Goal: Task Accomplishment & Management: Manage account settings

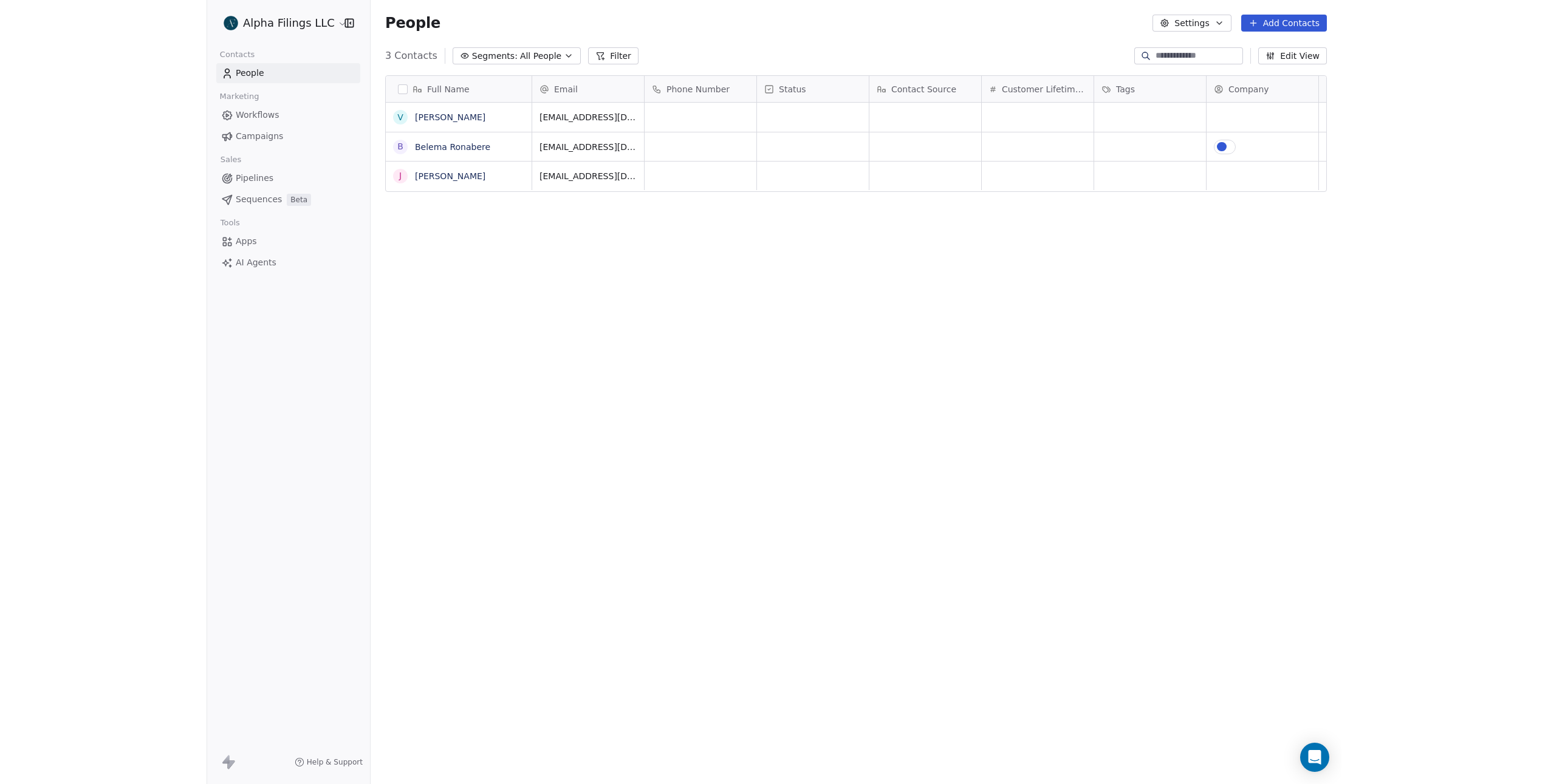
scroll to position [681, 1375]
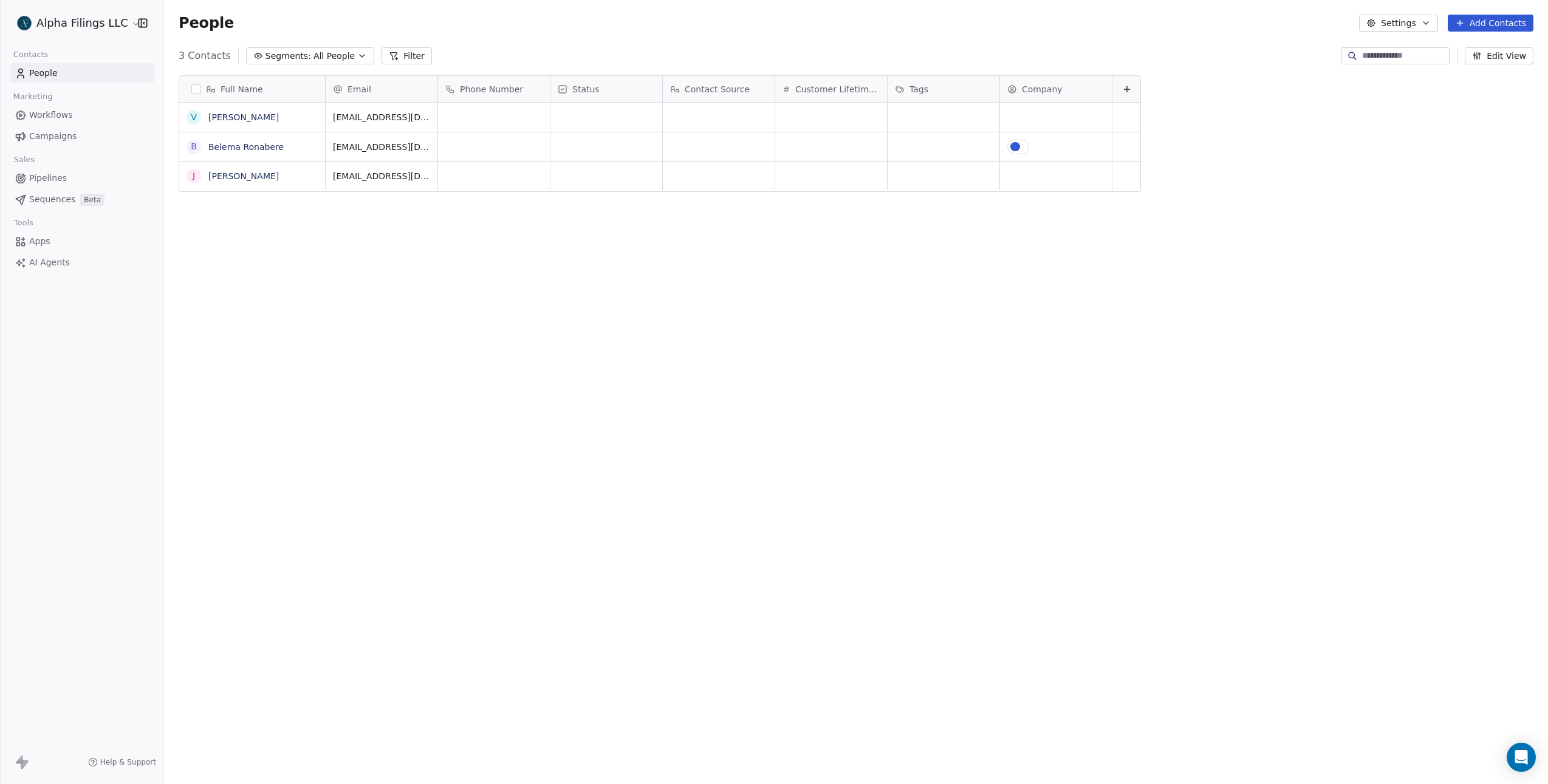
click at [1060, 91] on div "Company" at bounding box center [1054, 89] width 95 height 12
click at [1060, 115] on span "Edit property" at bounding box center [1050, 115] width 56 height 12
click at [1051, 206] on button "Cancel" at bounding box center [1039, 209] width 57 height 17
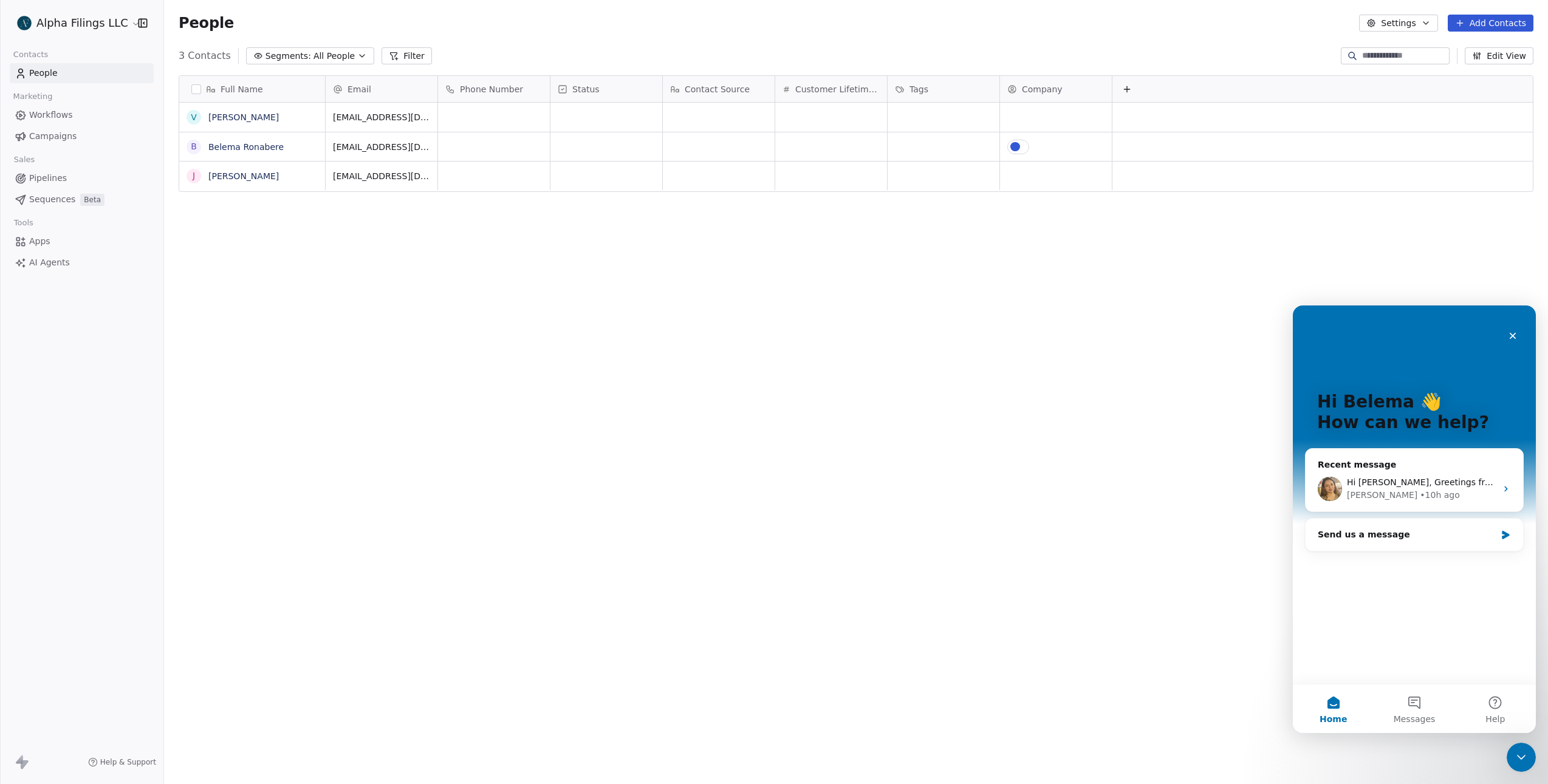
scroll to position [681, 1375]
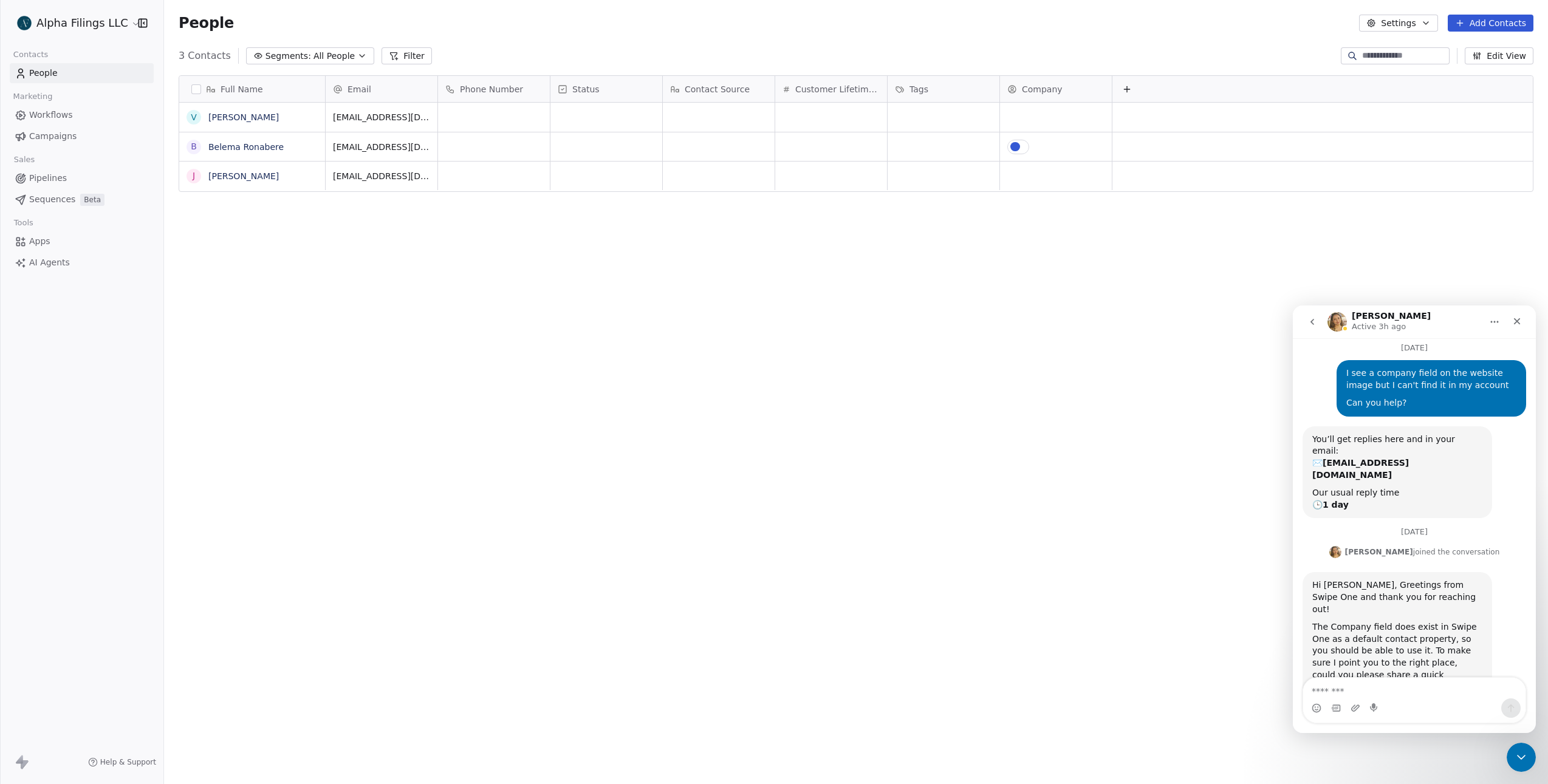
scroll to position [79, 0]
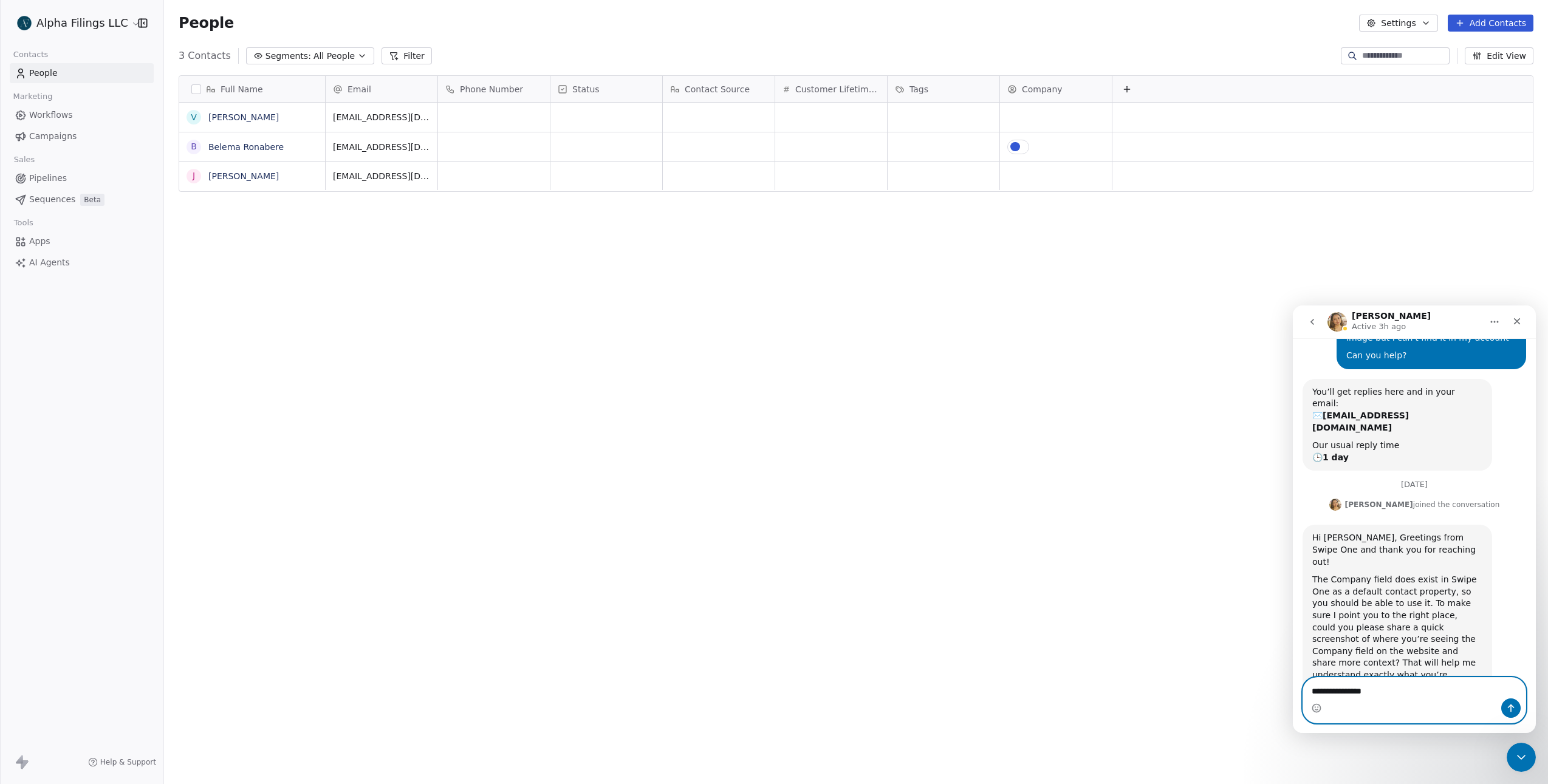
type textarea "**********"
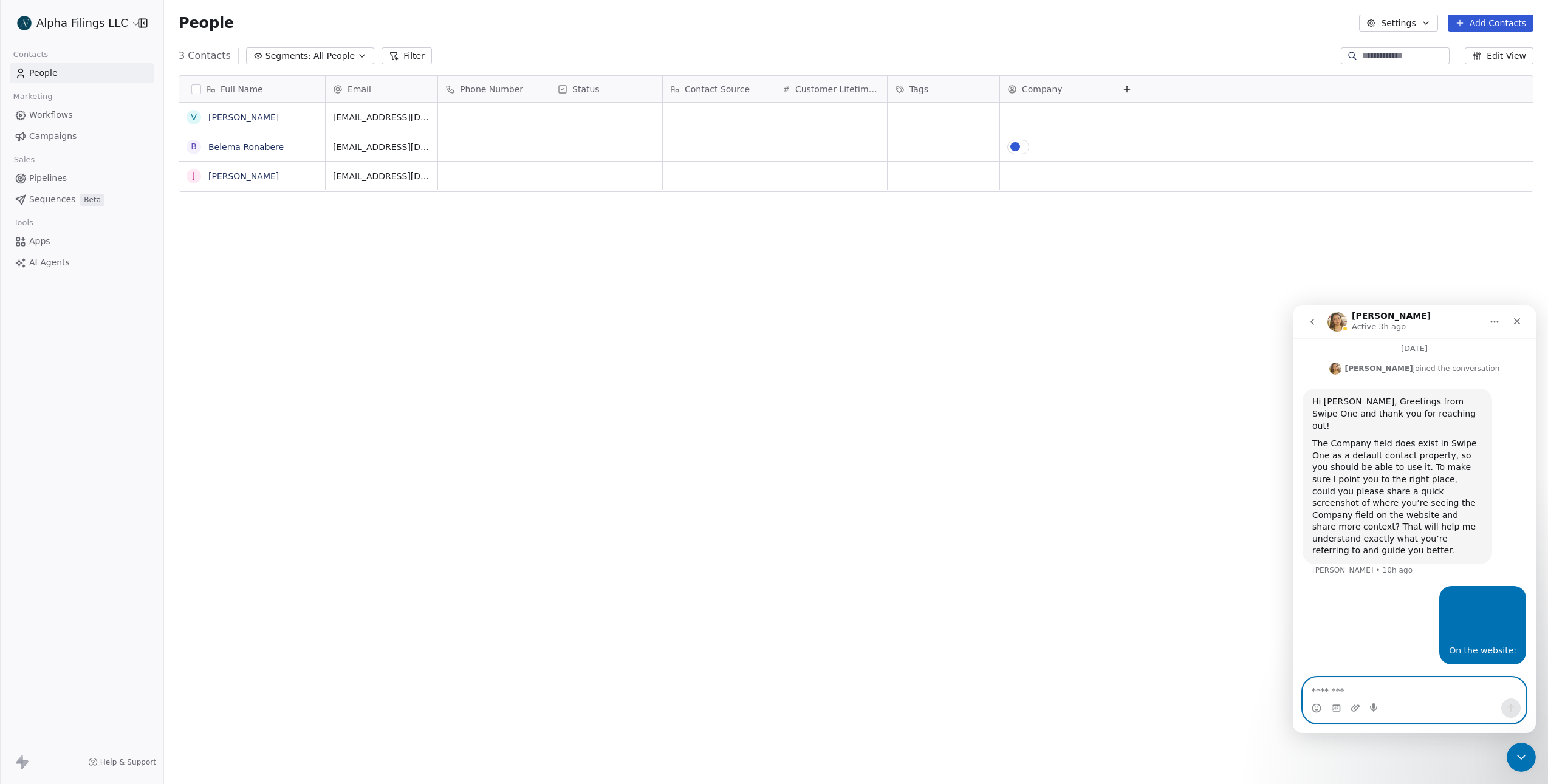
scroll to position [232, 0]
click at [513, 344] on div "Full Name V [PERSON_NAME] B [PERSON_NAME] Email Phone Number Status Contact Sou…" at bounding box center [856, 410] width 1384 height 690
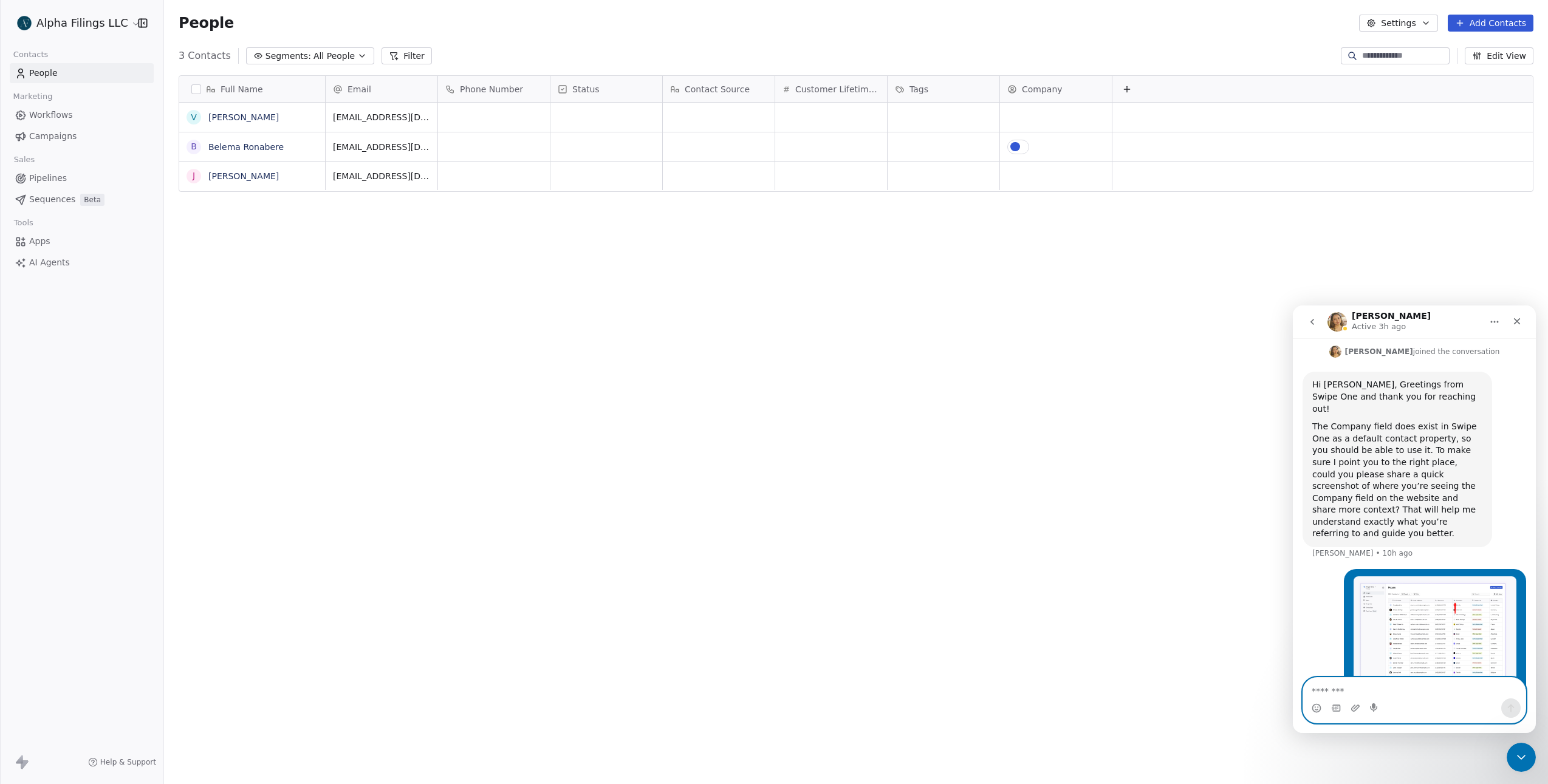
click at [1490, 54] on button "Edit View" at bounding box center [1499, 56] width 69 height 17
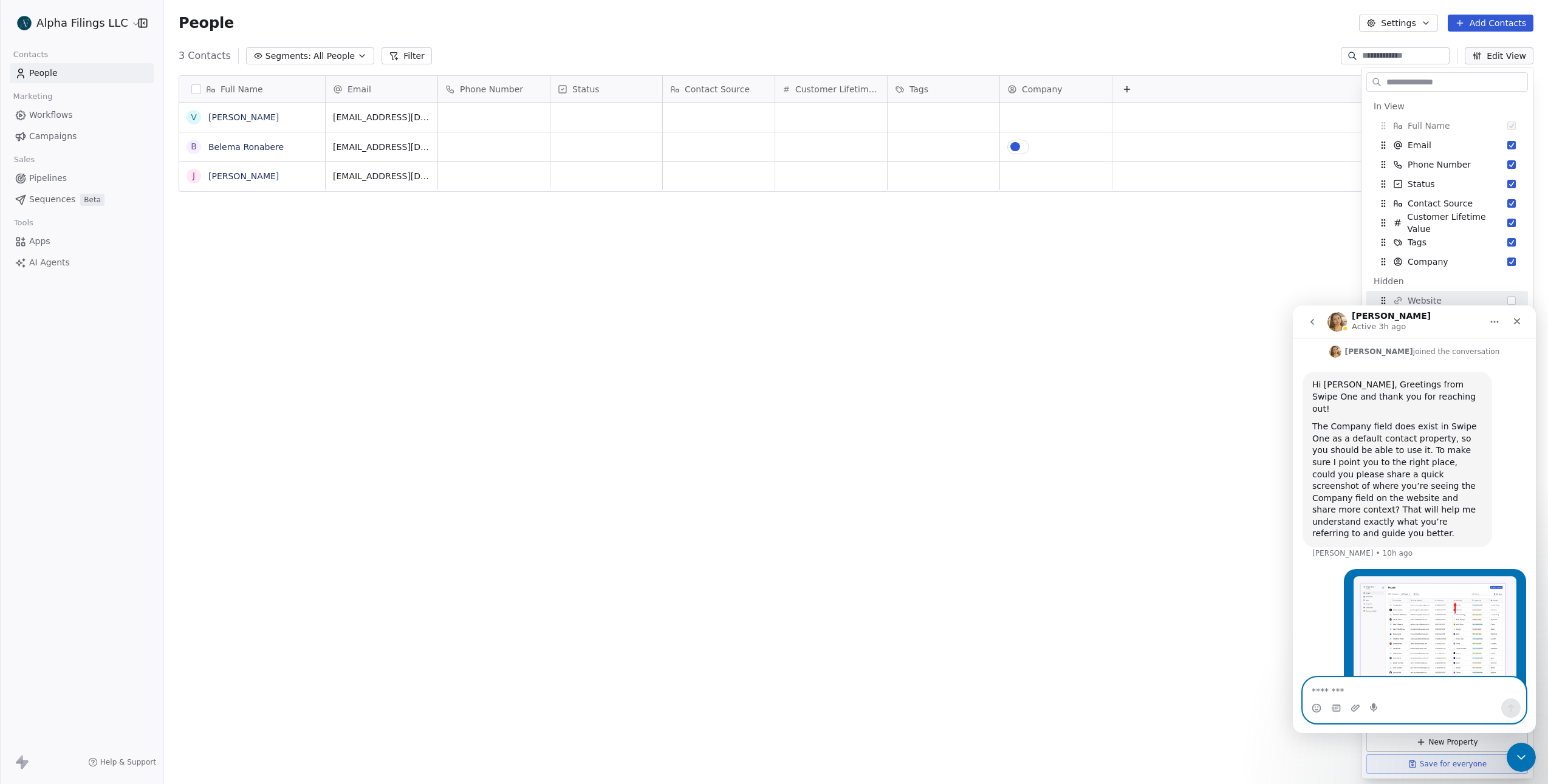
click at [1494, 321] on icon "Home" at bounding box center [1495, 322] width 8 height 2
click at [1489, 323] on button "Home" at bounding box center [1494, 322] width 23 height 23
click at [1495, 321] on icon "Home" at bounding box center [1494, 322] width 10 height 10
click at [1437, 353] on div "Expand window" at bounding box center [1459, 353] width 86 height 13
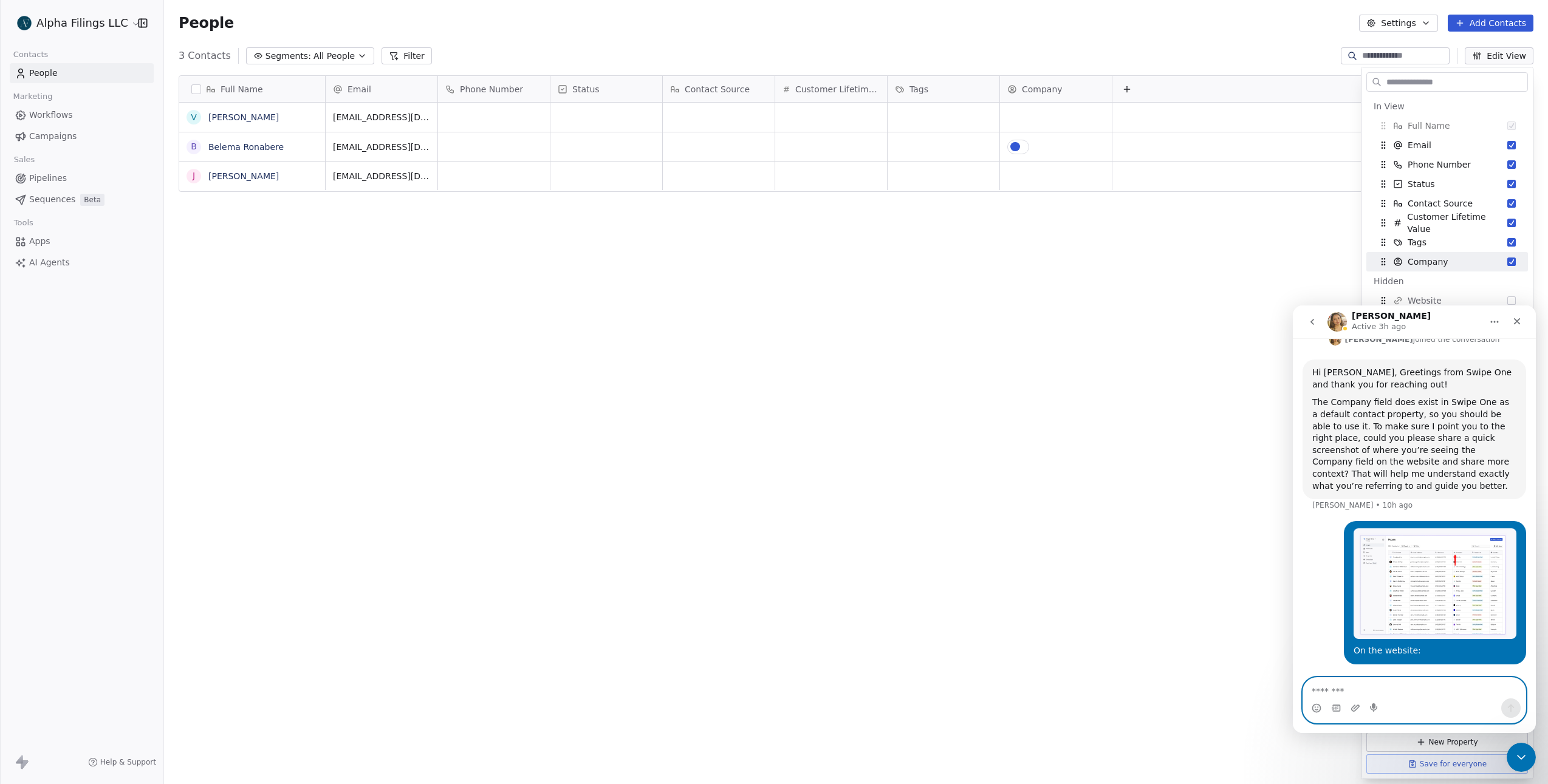
scroll to position [0, 0]
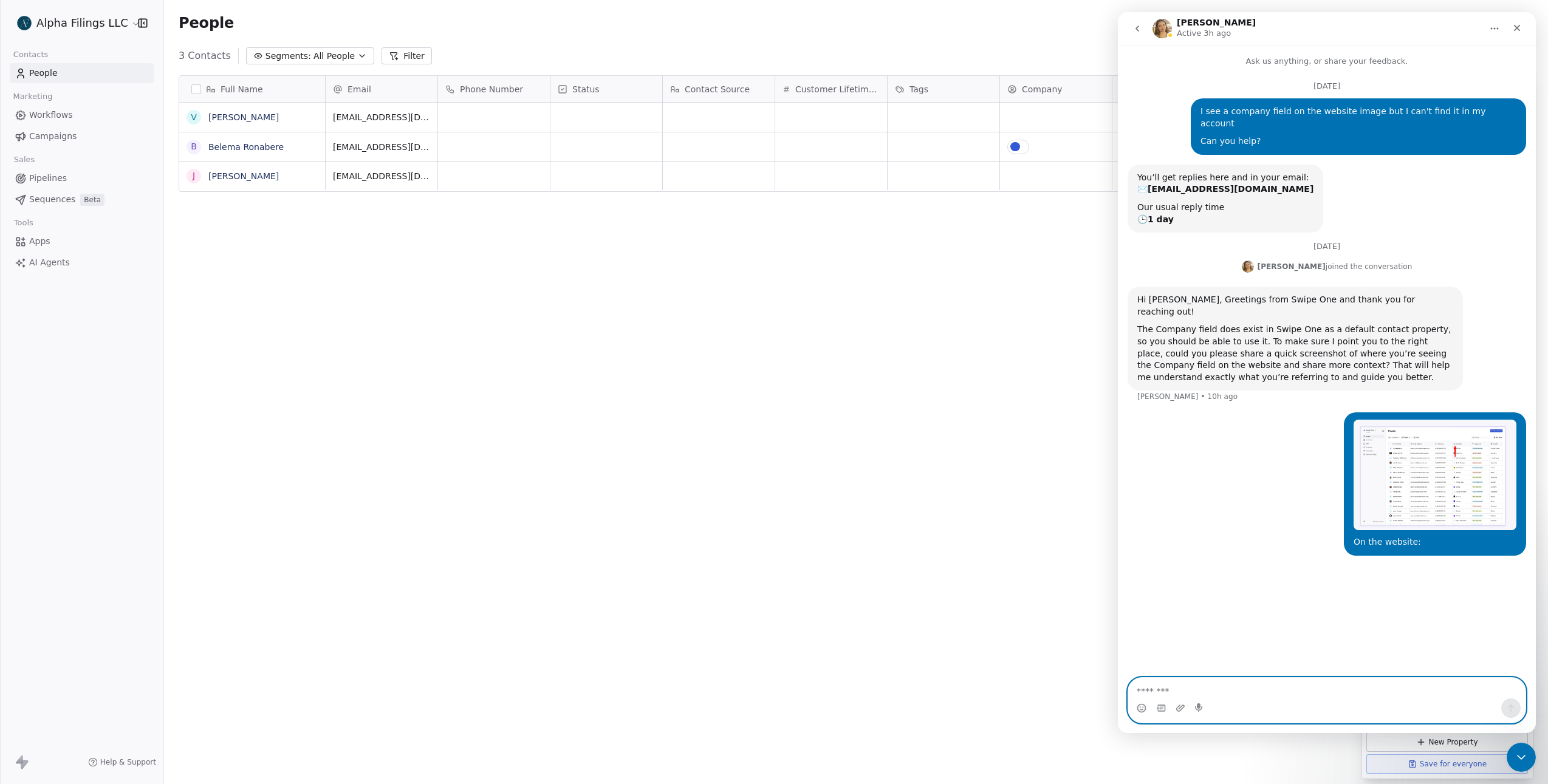
click at [1490, 29] on icon "Home" at bounding box center [1494, 29] width 10 height 10
click at [1516, 757] on icon "Close Intercom Messenger" at bounding box center [1519, 755] width 14 height 14
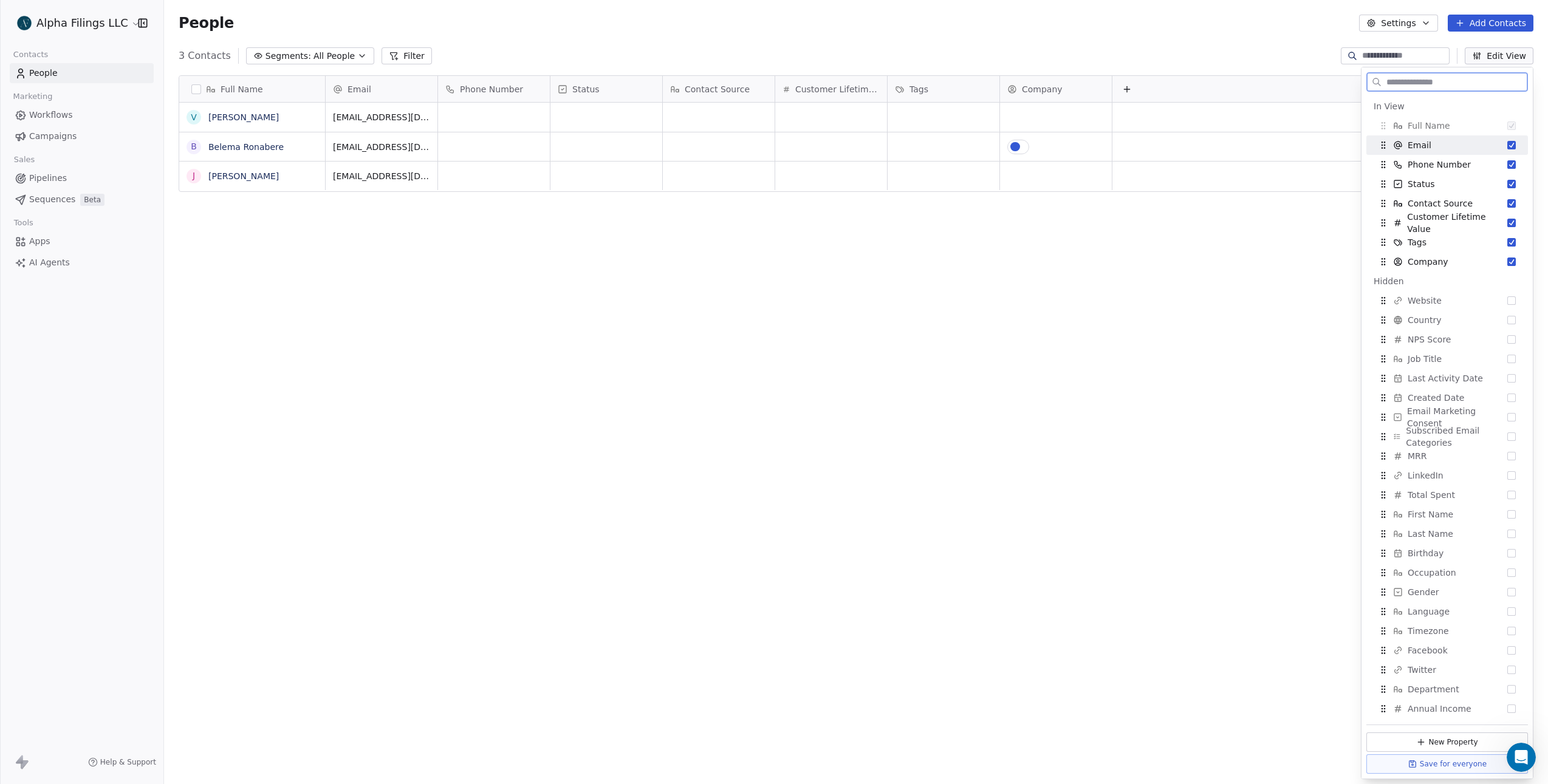
click at [67, 69] on link "People" at bounding box center [82, 73] width 144 height 20
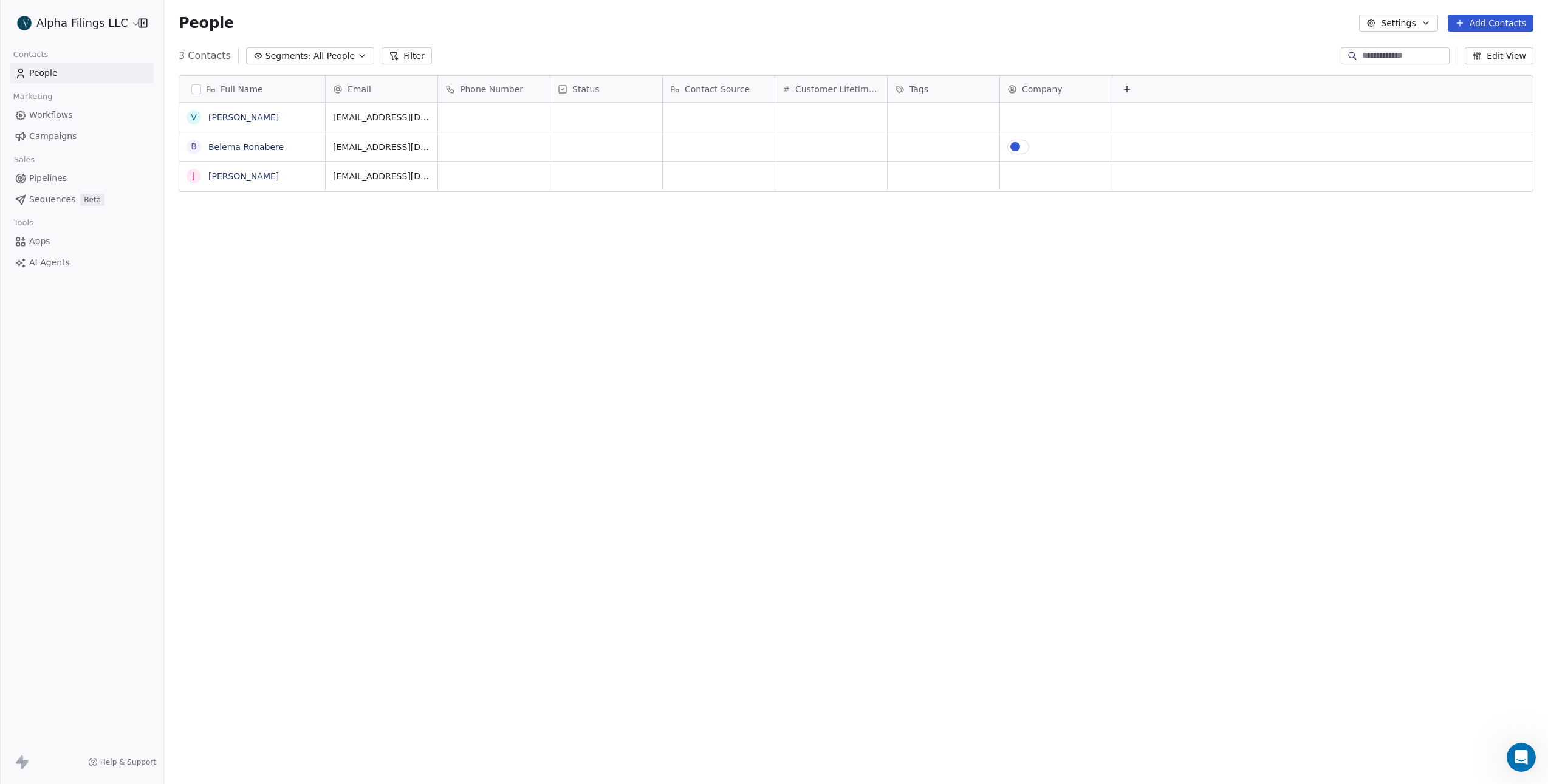
click at [89, 137] on link "Campaigns" at bounding box center [82, 136] width 144 height 20
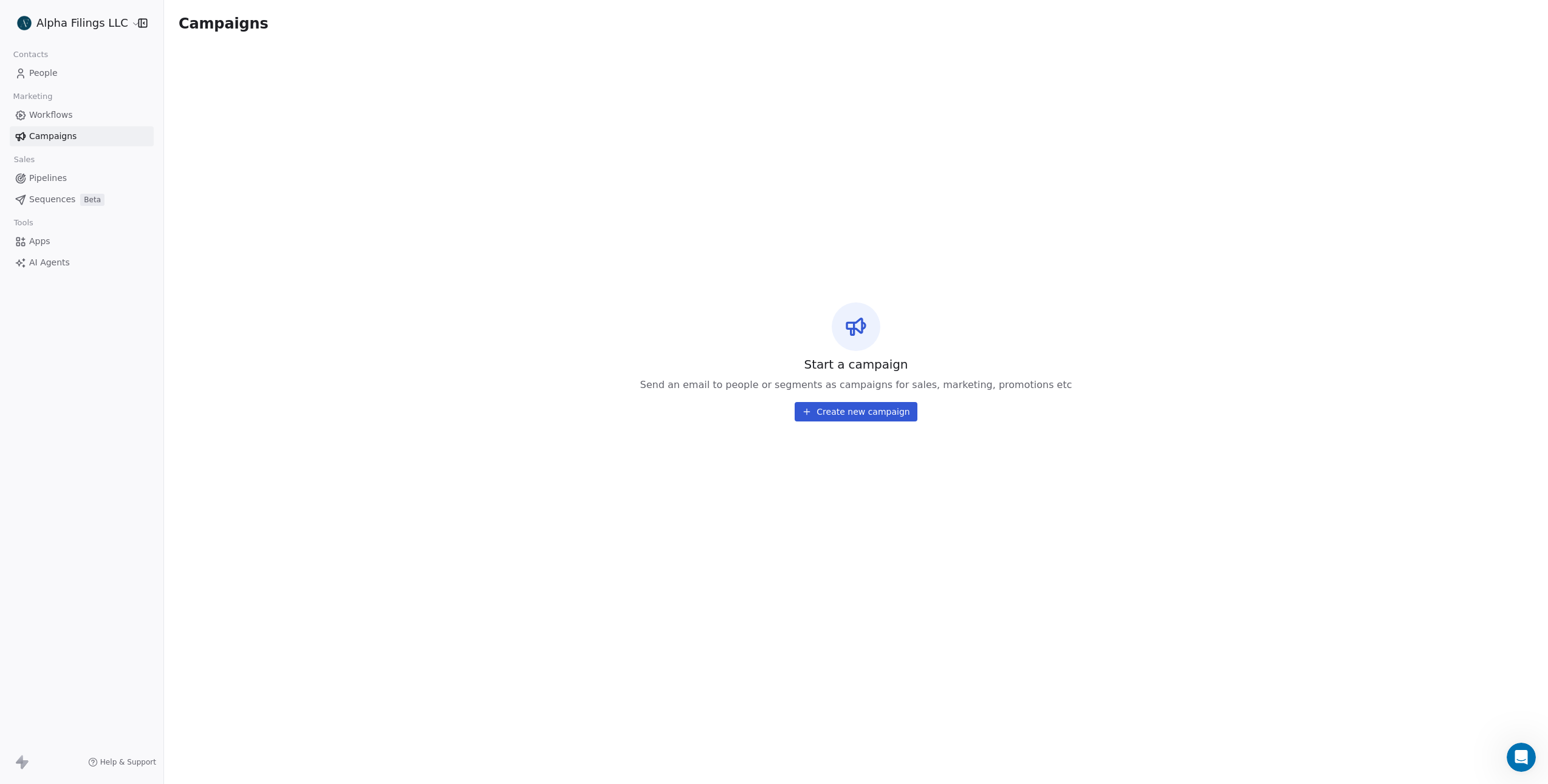
click at [91, 182] on link "Pipelines" at bounding box center [82, 178] width 144 height 20
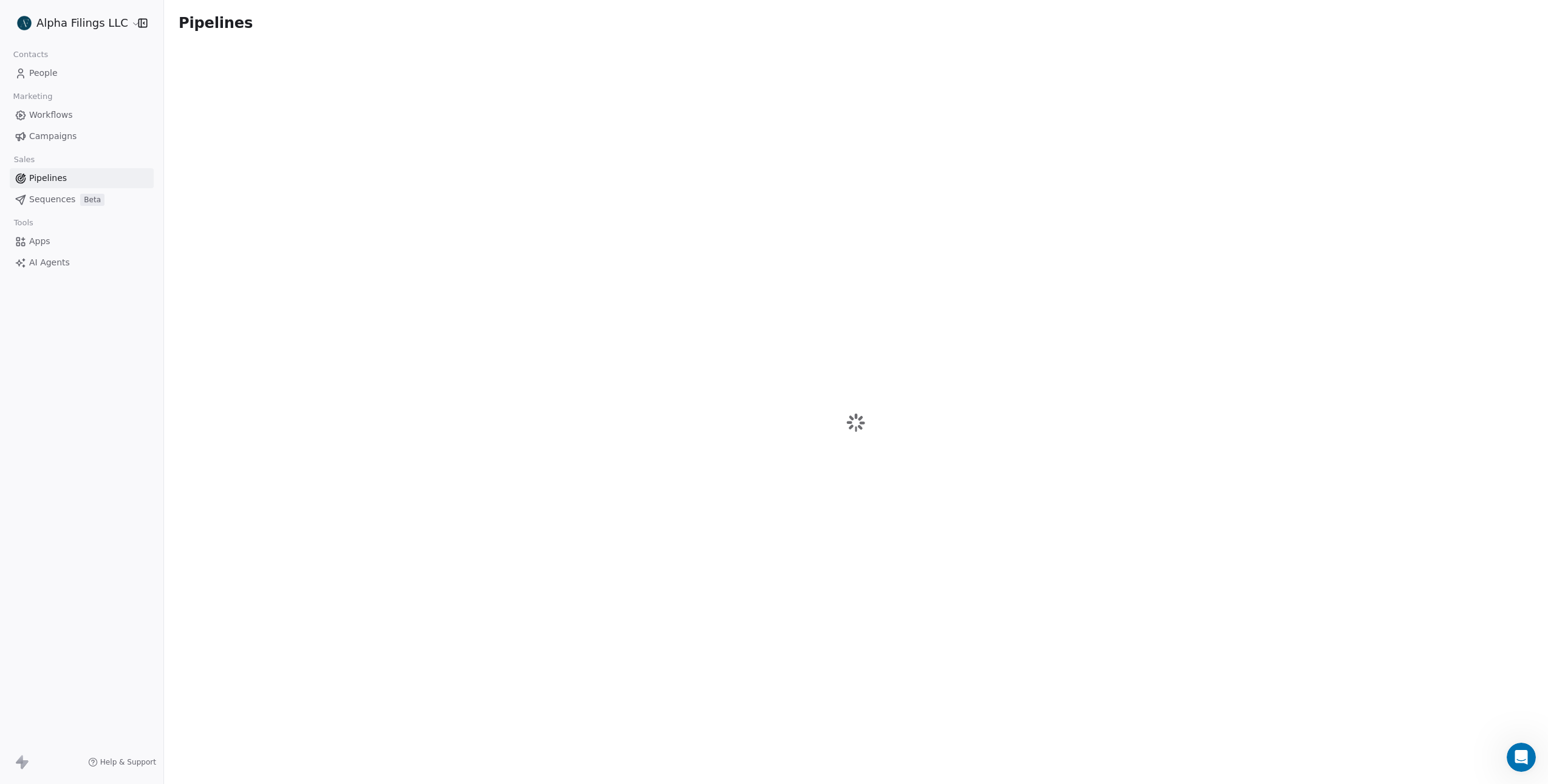
click at [90, 201] on div "Alpha Filings LLC Contacts People Marketing Workflows Campaigns Sales Pipelines…" at bounding box center [774, 392] width 1548 height 784
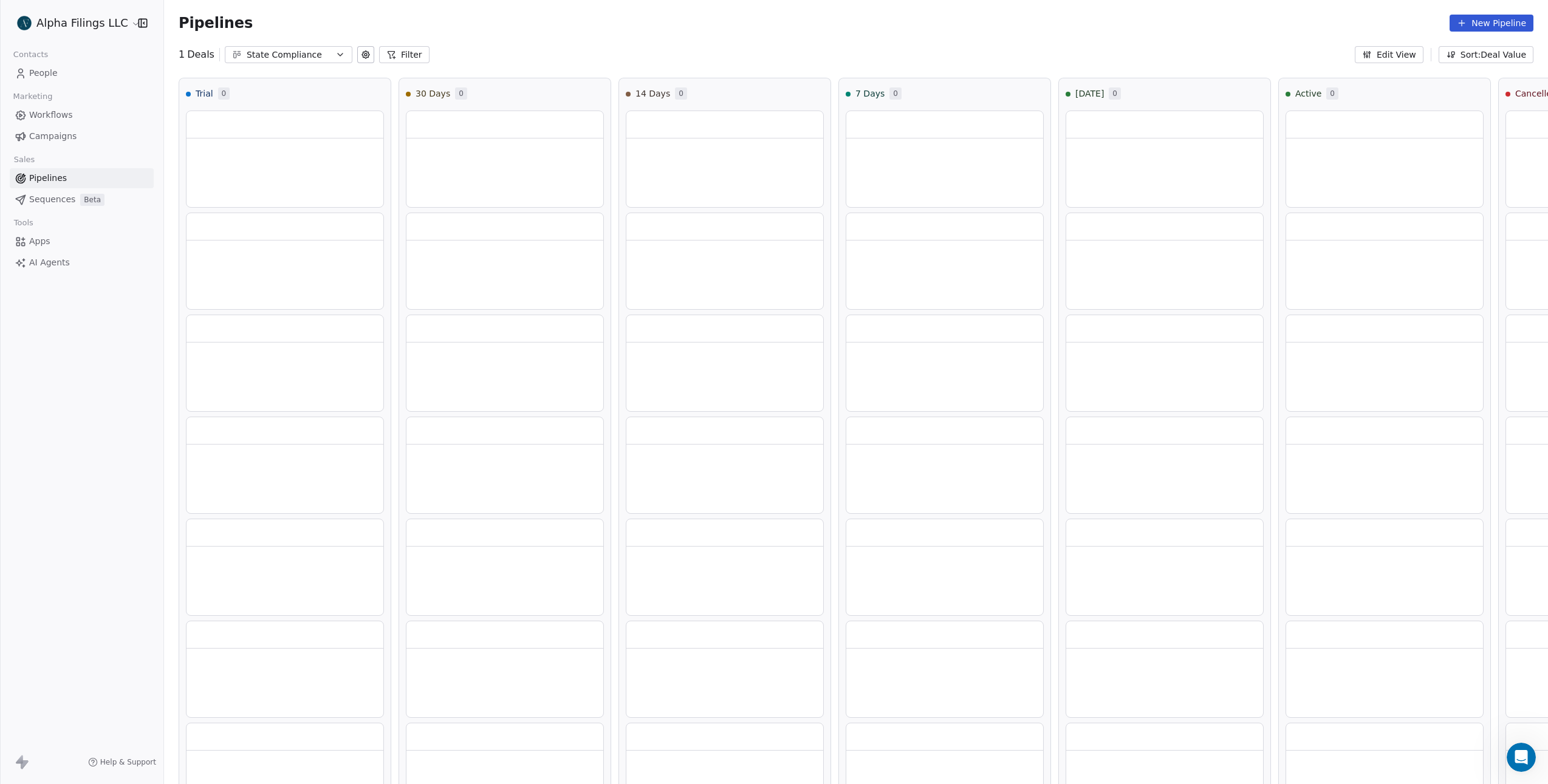
click at [58, 244] on link "Apps" at bounding box center [82, 241] width 144 height 20
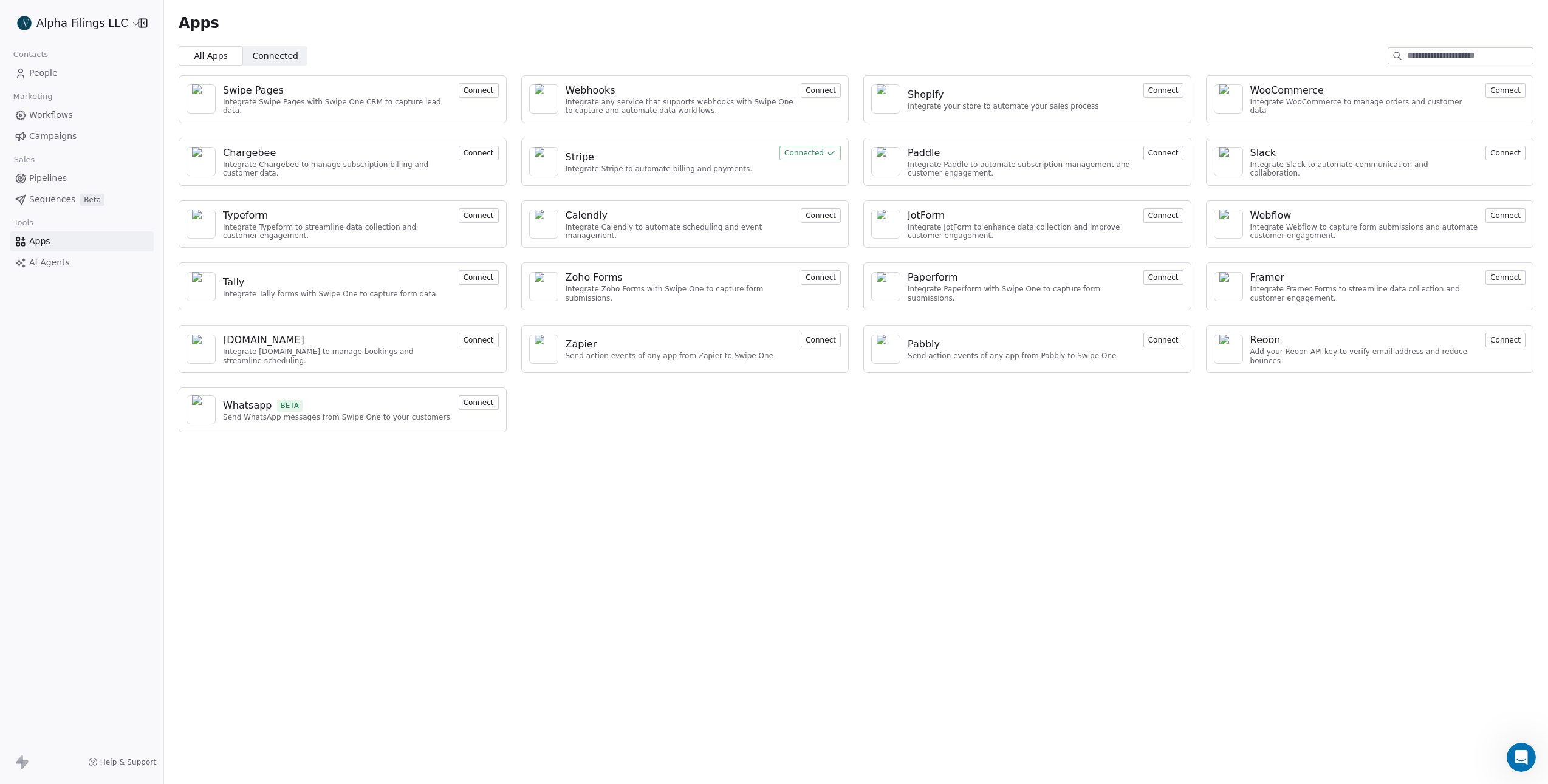
click at [62, 265] on span "AI Agents" at bounding box center [49, 263] width 41 height 13
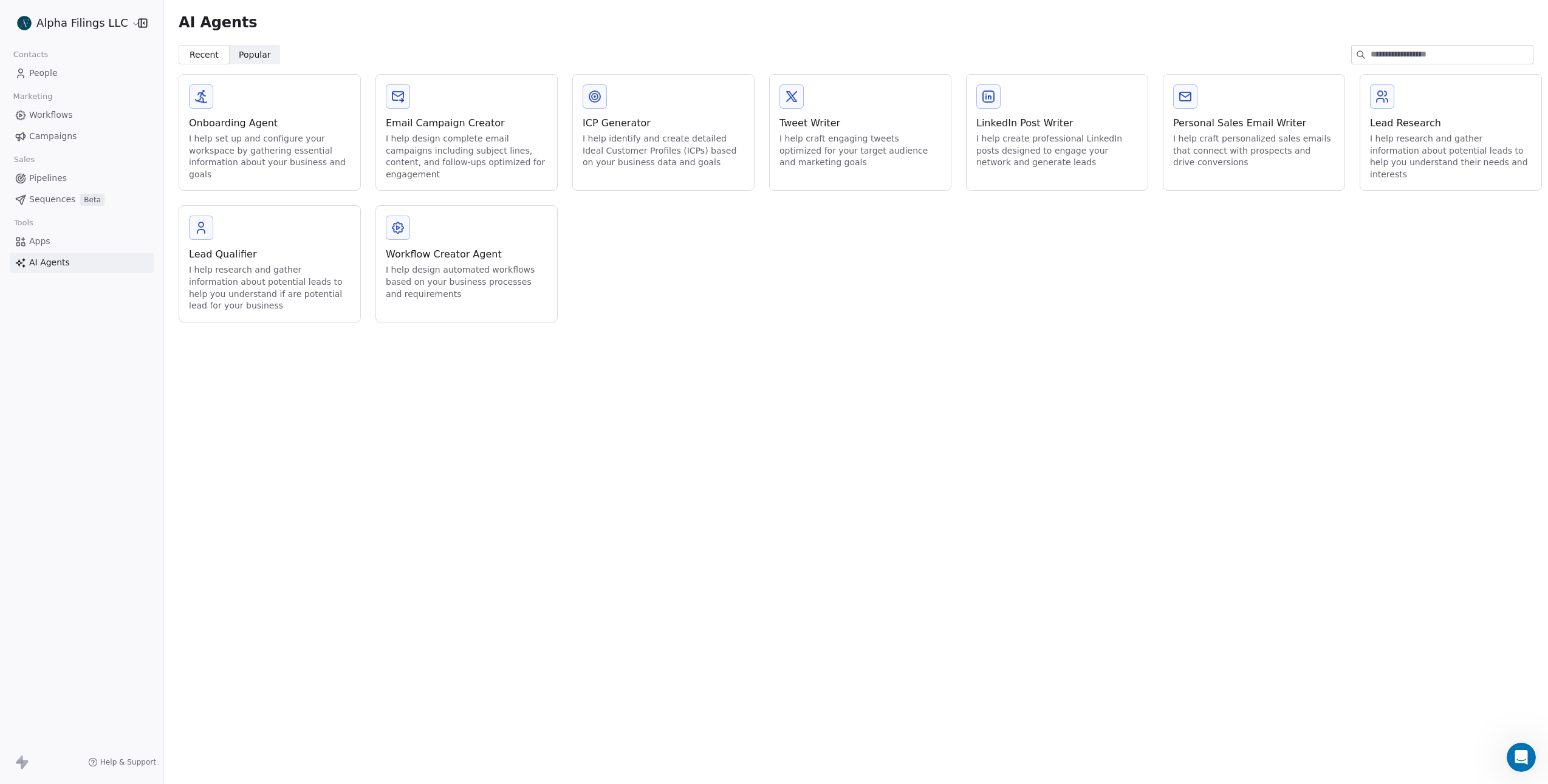
click at [76, 69] on link "People" at bounding box center [82, 73] width 144 height 20
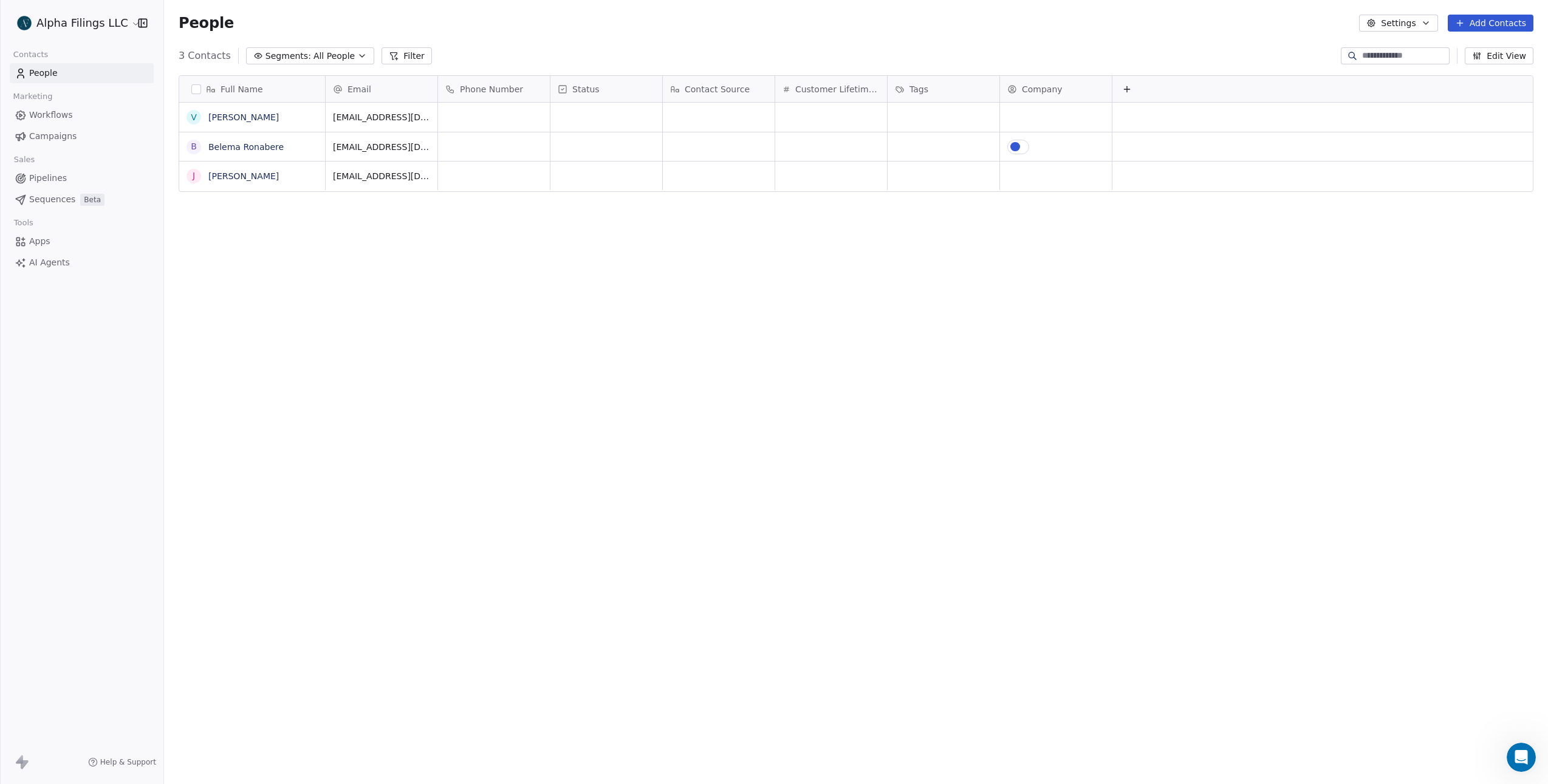
scroll to position [681, 1375]
click at [322, 57] on span "All People" at bounding box center [334, 56] width 42 height 13
click at [673, 366] on html "Alpha Filings LLC Contacts People Marketing Workflows Campaigns Sales Pipelines…" at bounding box center [774, 392] width 1548 height 784
click at [1420, 24] on button "Settings" at bounding box center [1398, 23] width 78 height 17
click at [1401, 51] on span "Contact Properties" at bounding box center [1430, 50] width 79 height 13
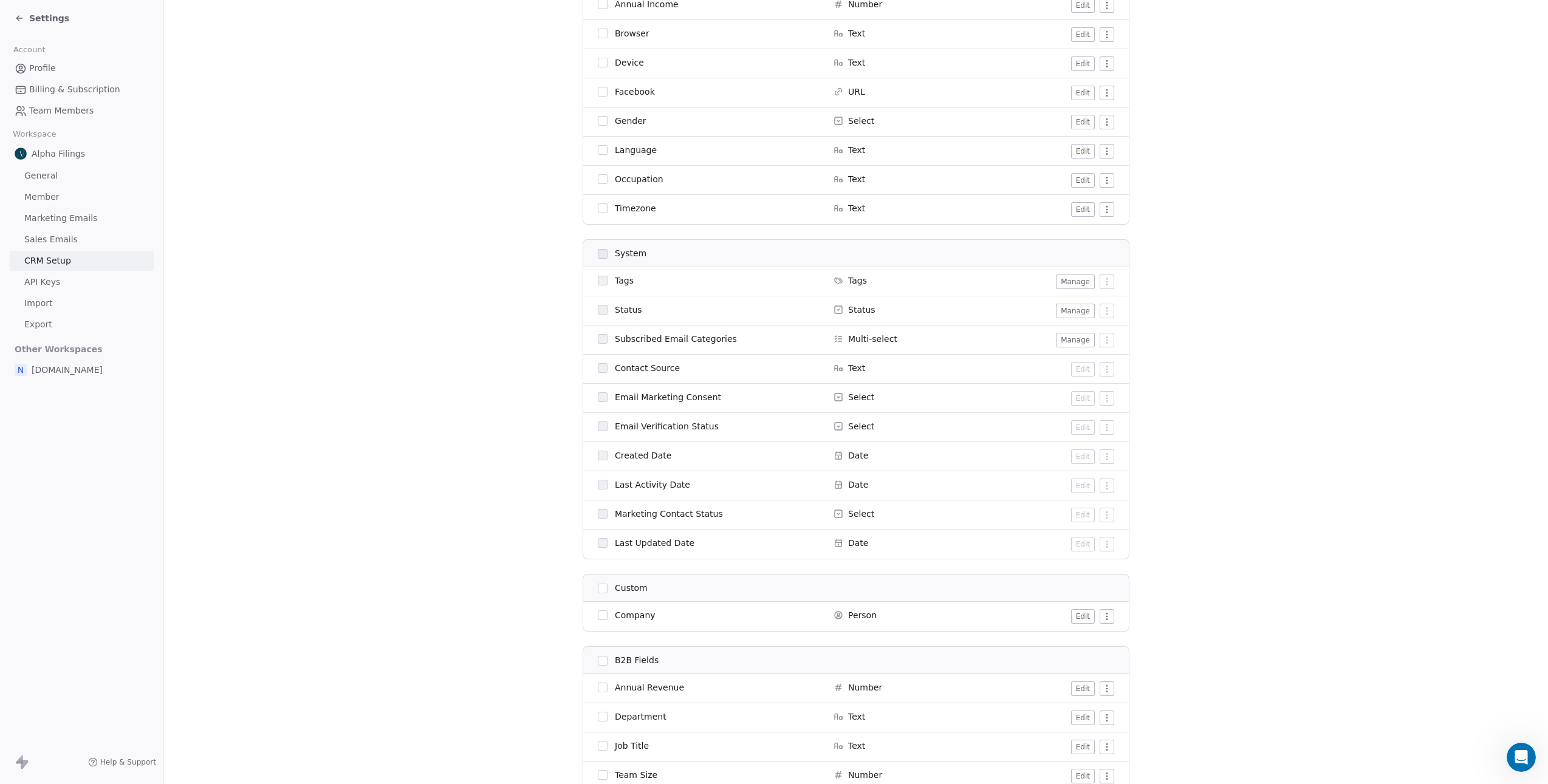
scroll to position [628, 0]
click at [1101, 612] on html "Settings Account Profile Billing & Subscription Team Members Workspace Alpha Fi…" at bounding box center [774, 392] width 1548 height 784
click at [1087, 612] on html "Settings Account Profile Billing & Subscription Team Members Workspace Alpha Fi…" at bounding box center [774, 392] width 1548 height 784
click at [1084, 613] on button "Edit" at bounding box center [1082, 614] width 24 height 14
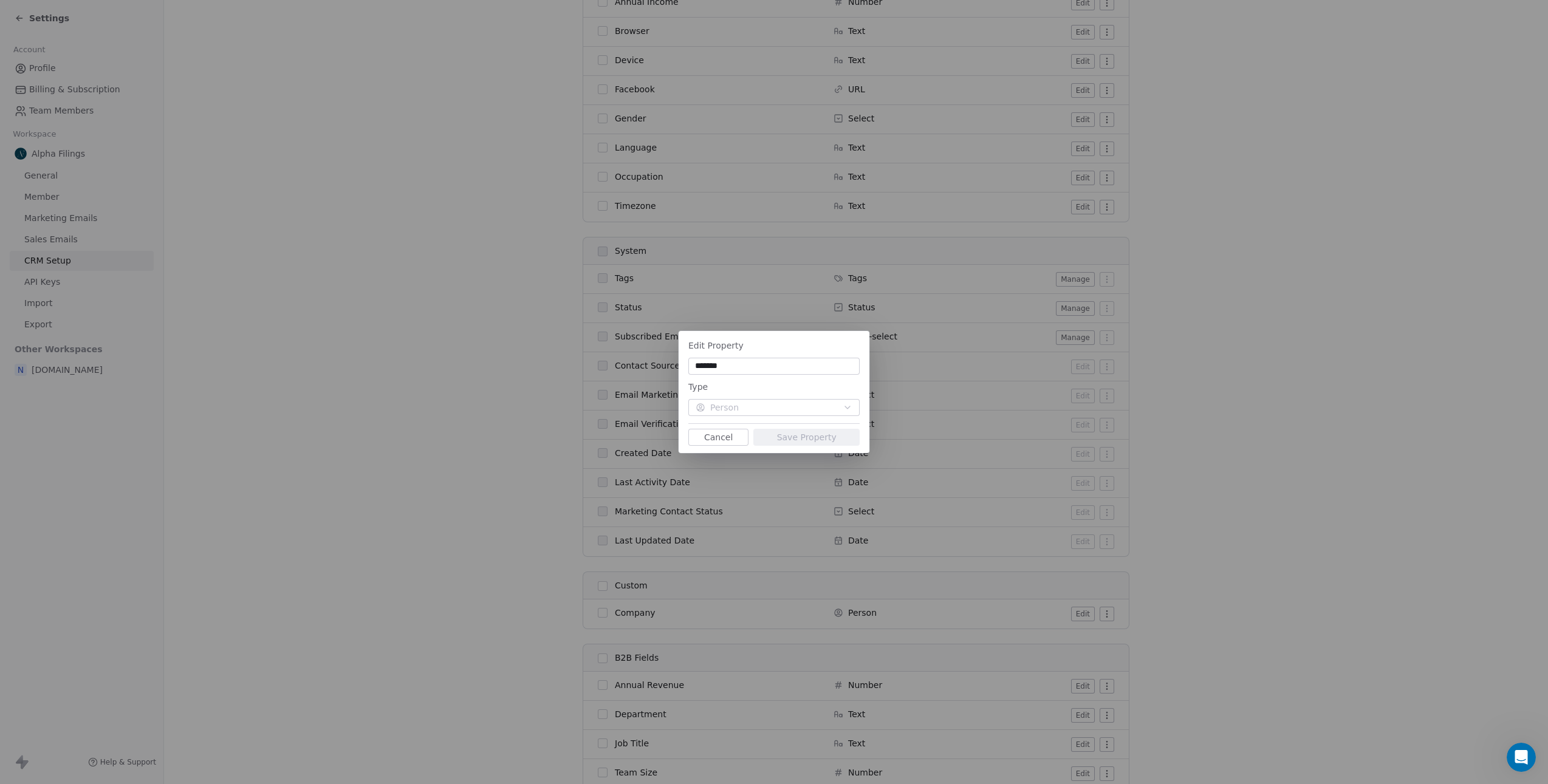
drag, startPoint x: 1011, startPoint y: 614, endPoint x: 1018, endPoint y: 612, distance: 7.3
click at [1013, 613] on div "Edit Property ******* Type Person Cancel Save Property" at bounding box center [774, 392] width 1548 height 784
click at [768, 369] on input "*******" at bounding box center [774, 366] width 167 height 12
type input "**********"
click at [774, 436] on button "Save Property" at bounding box center [806, 437] width 106 height 17
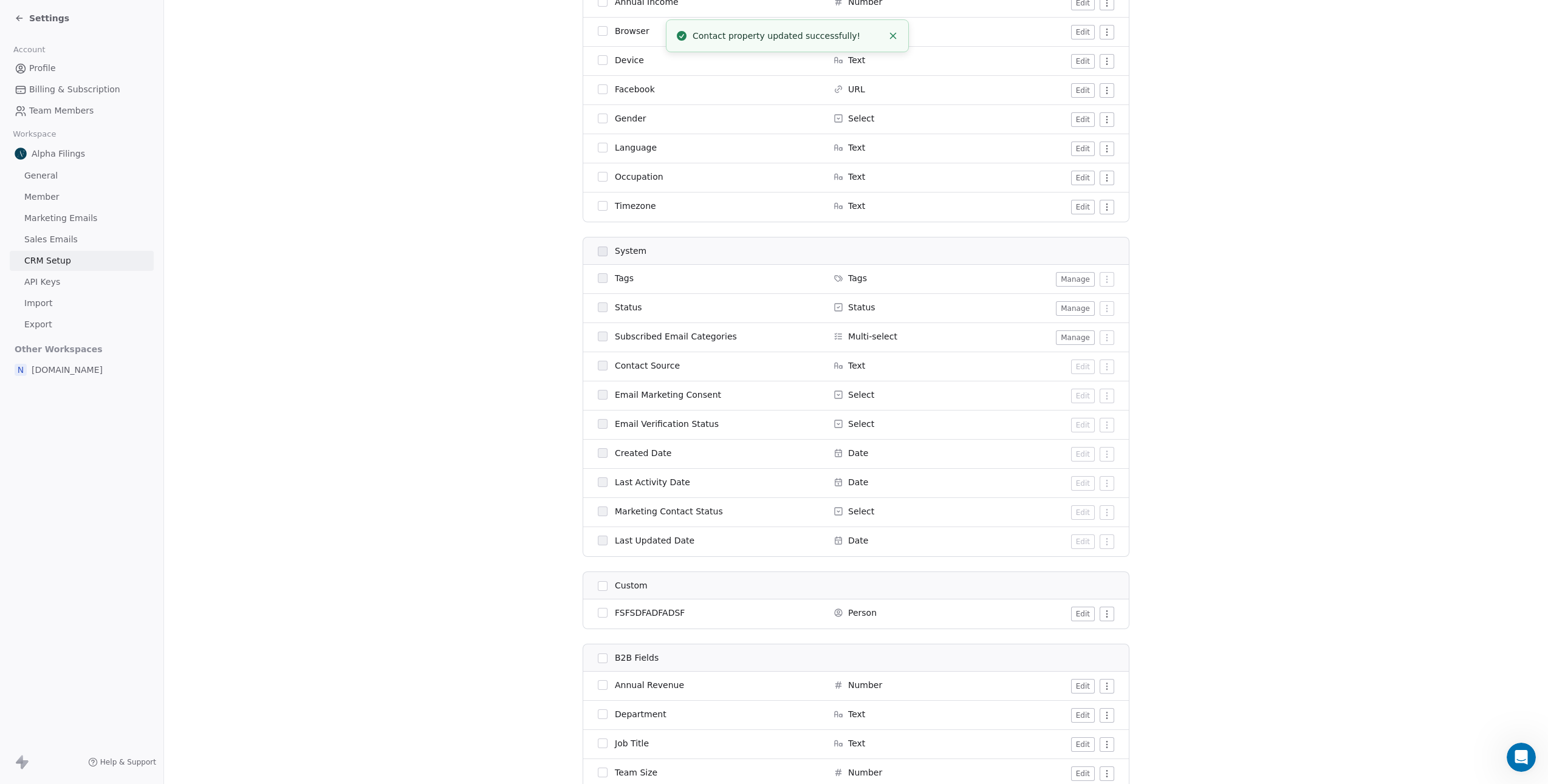
click at [1105, 613] on html "Settings Account Profile Billing & Subscription Team Members Workspace Alpha Fi…" at bounding box center [774, 392] width 1548 height 784
click at [1090, 636] on div "Archive" at bounding box center [1077, 638] width 61 height 19
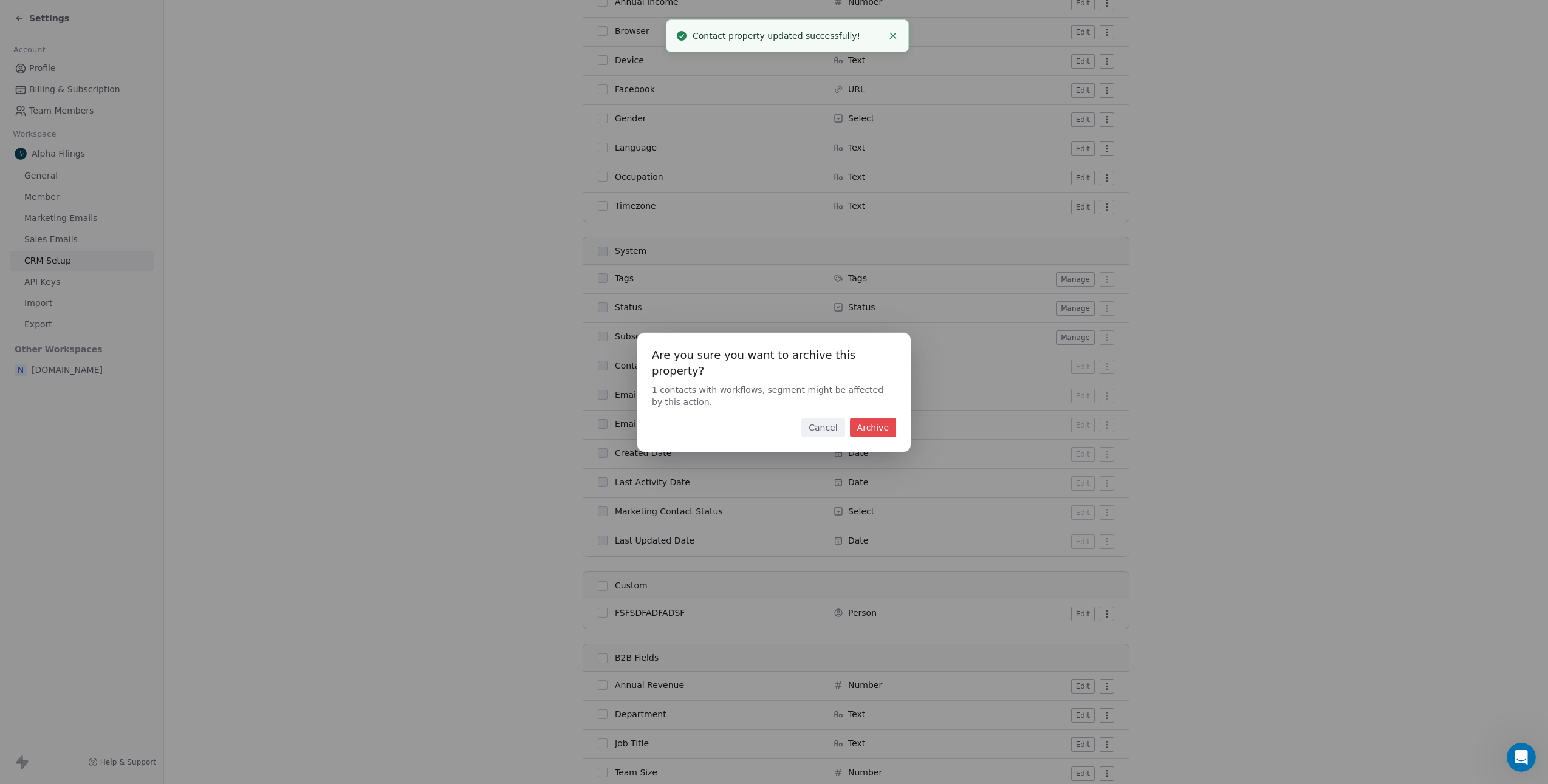
click at [881, 419] on button "Archive" at bounding box center [872, 427] width 46 height 19
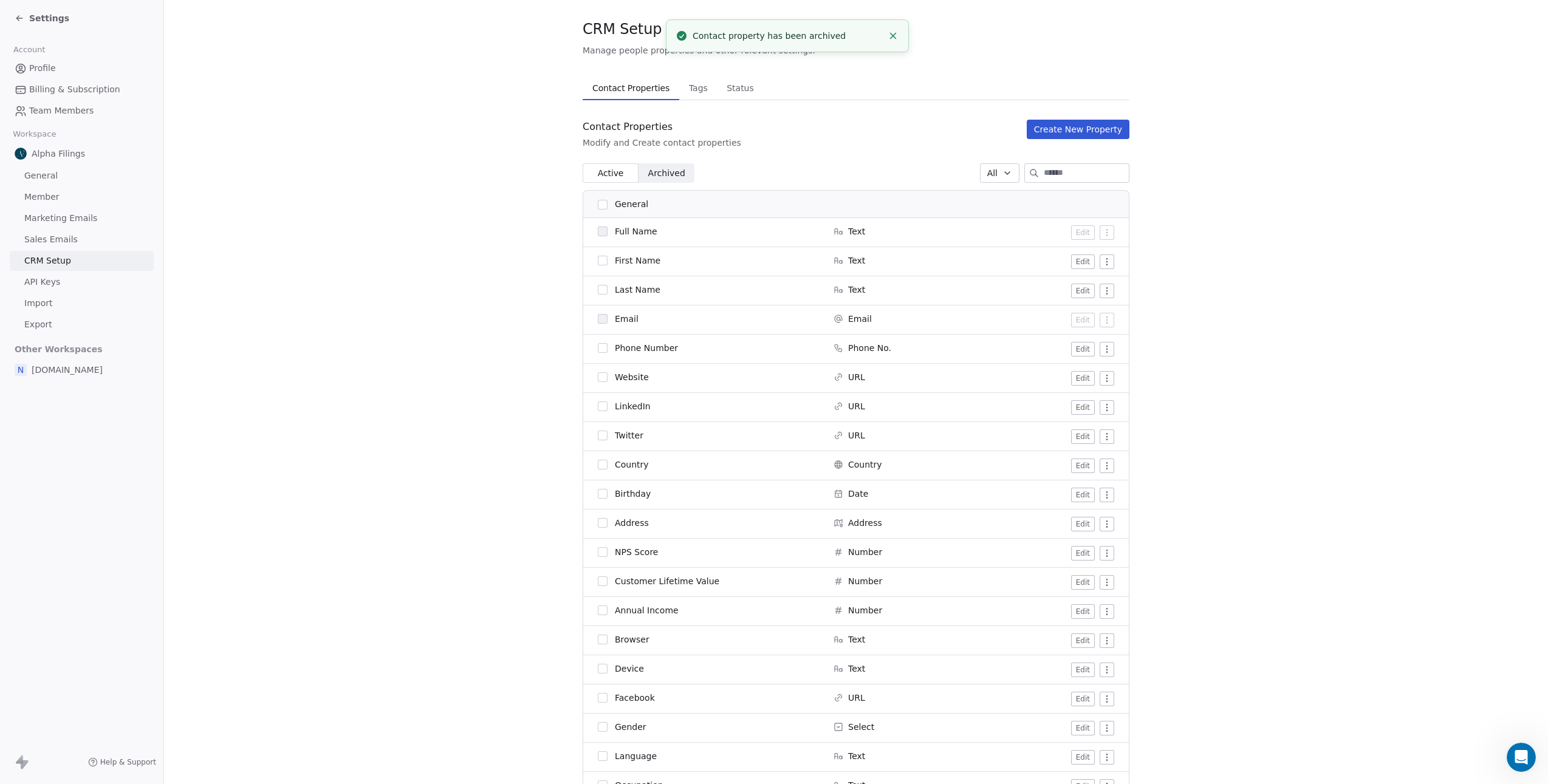
scroll to position [0, 0]
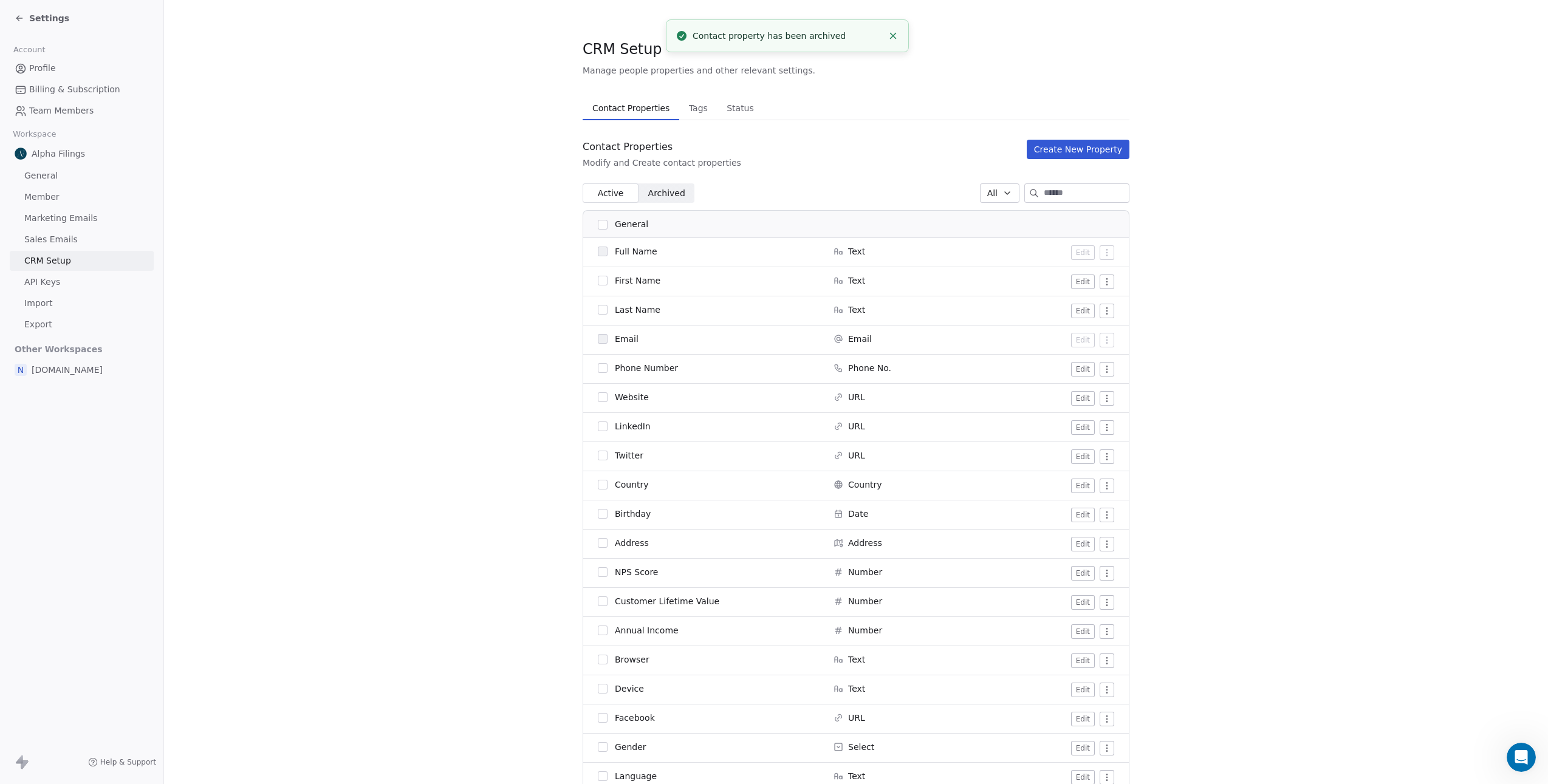
click at [1043, 191] on input at bounding box center [1086, 193] width 85 height 18
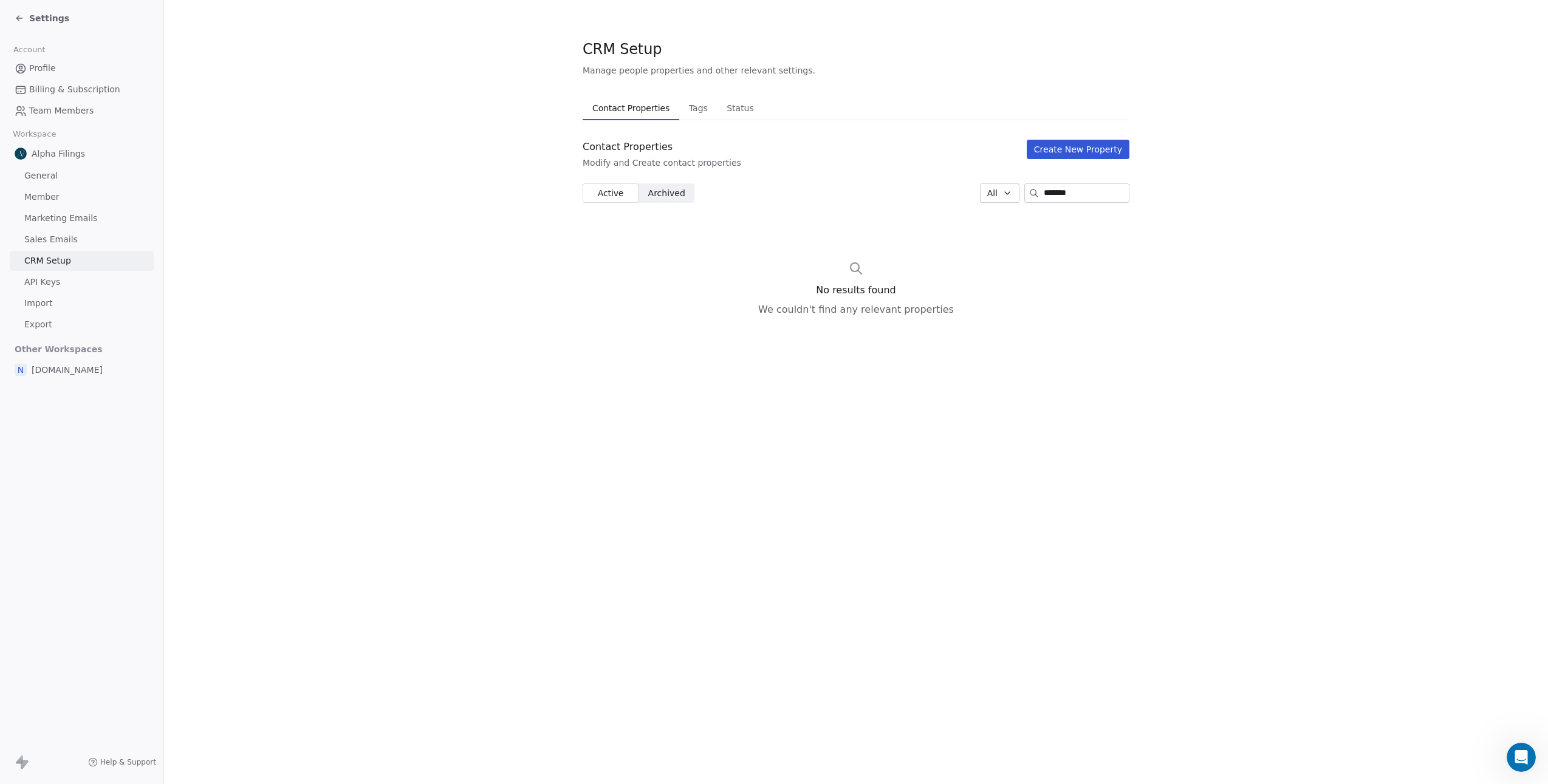
type input "*******"
click at [676, 200] on span "Archived Archived" at bounding box center [666, 193] width 56 height 19
click at [676, 195] on span "Archived" at bounding box center [666, 193] width 37 height 13
click at [623, 190] on span "Active Active" at bounding box center [610, 193] width 56 height 19
click at [619, 193] on span "Active" at bounding box center [610, 193] width 26 height 13
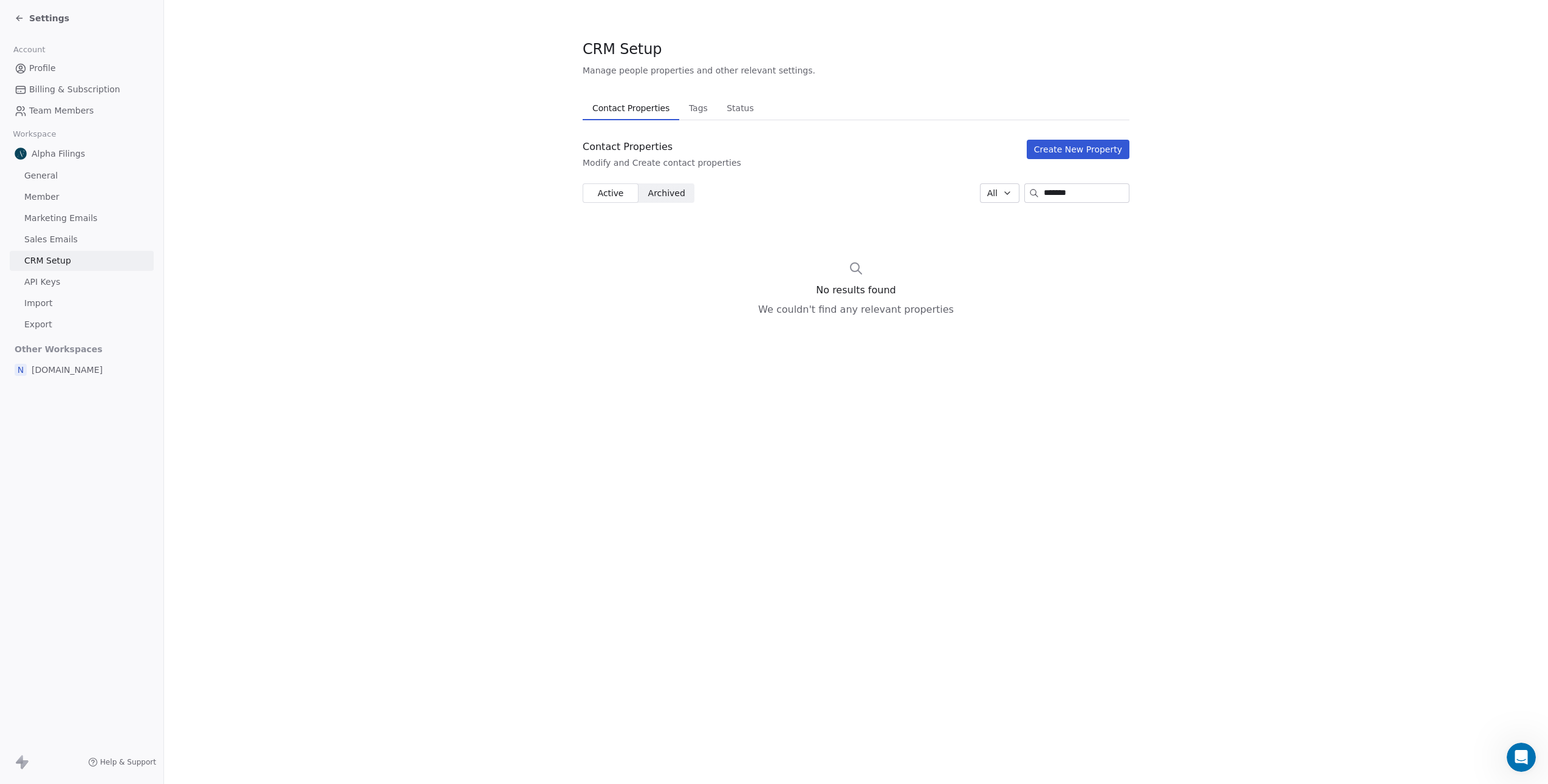
click at [503, 235] on section "CRM Setup Manage people properties and other relevant settings. Contact Propert…" at bounding box center [856, 204] width 1384 height 407
click at [1530, 755] on div "Open Intercom Messenger" at bounding box center [1519, 755] width 40 height 40
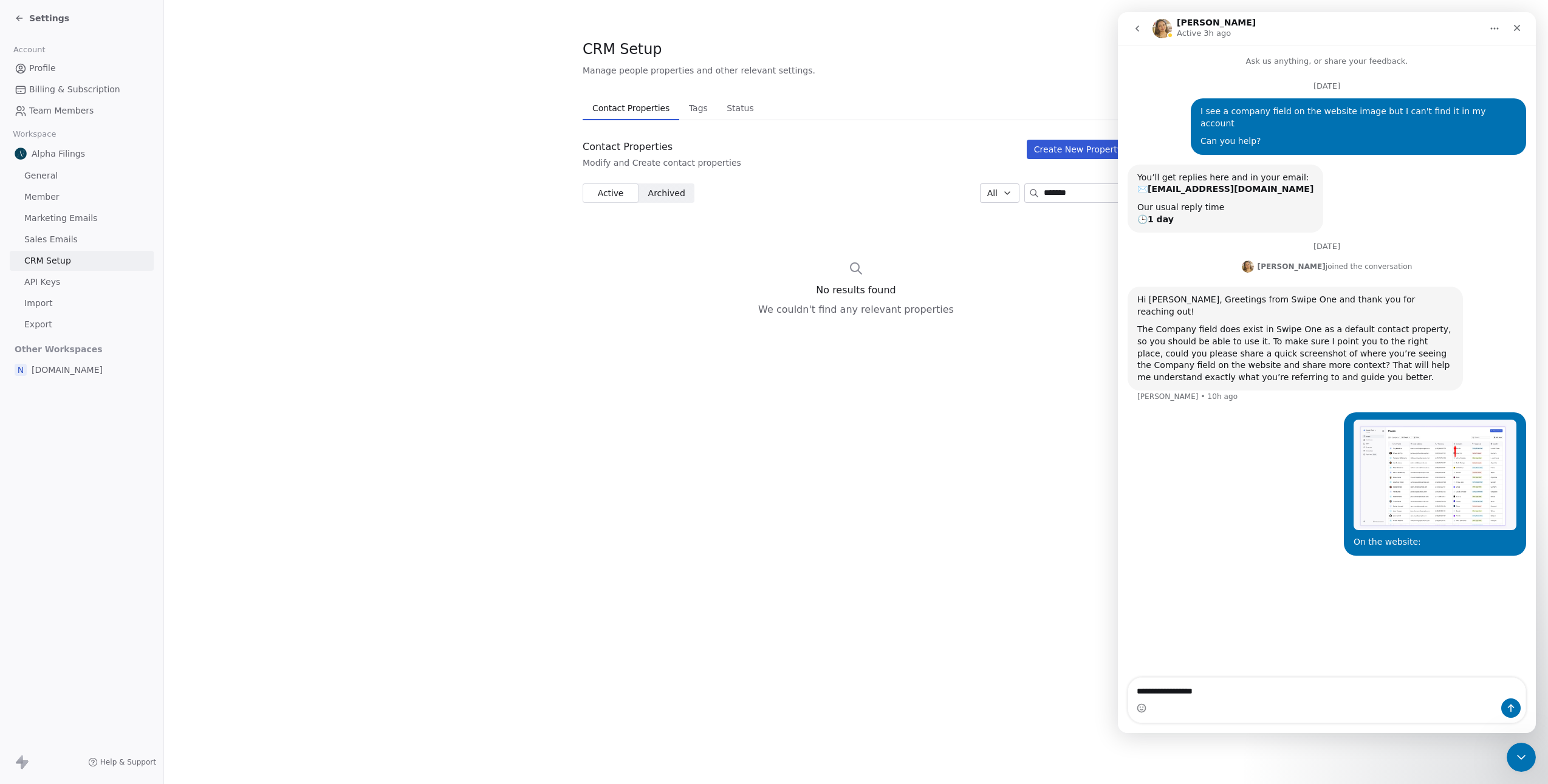
type textarea "**********"
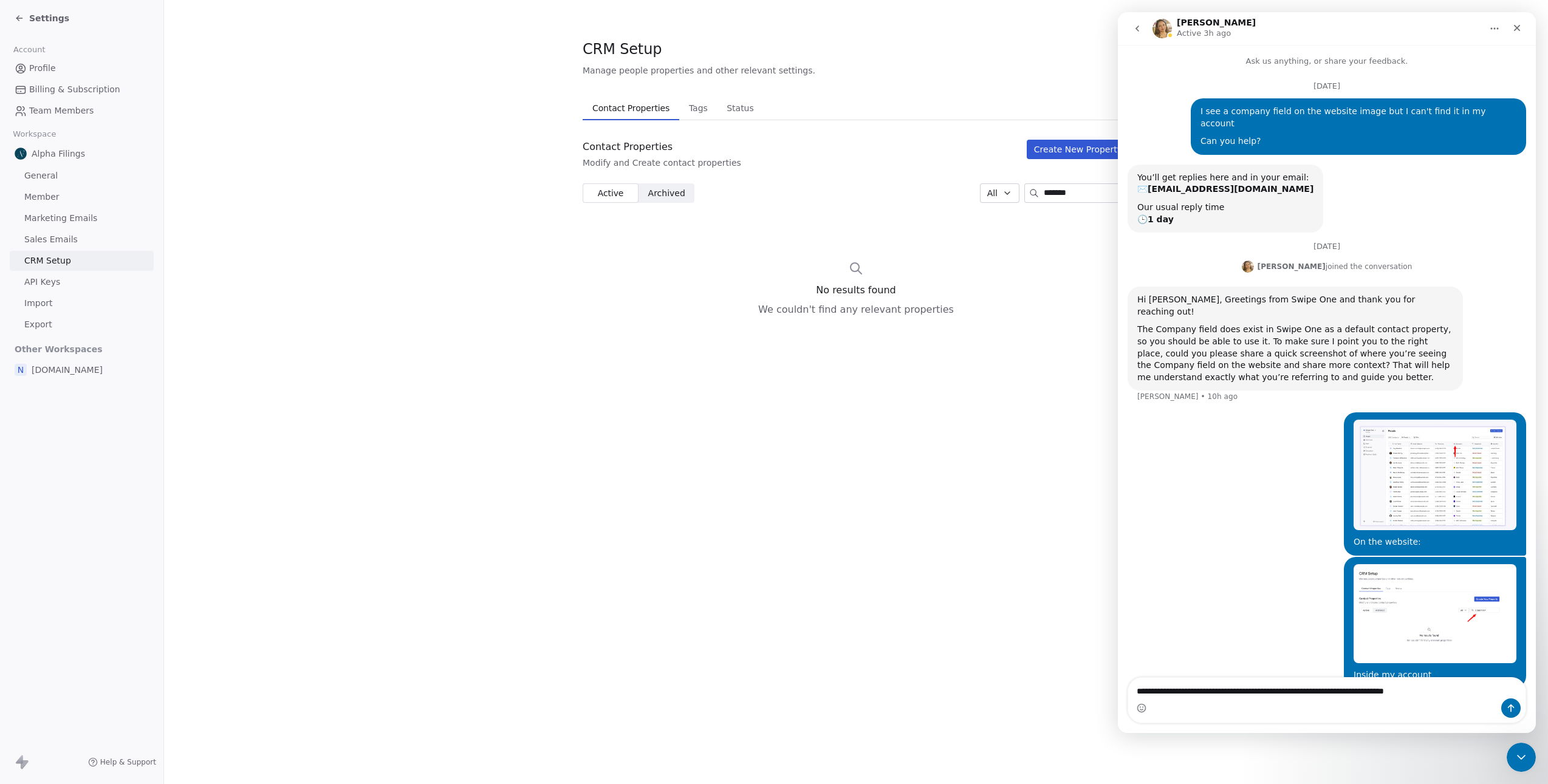
scroll to position [24, 0]
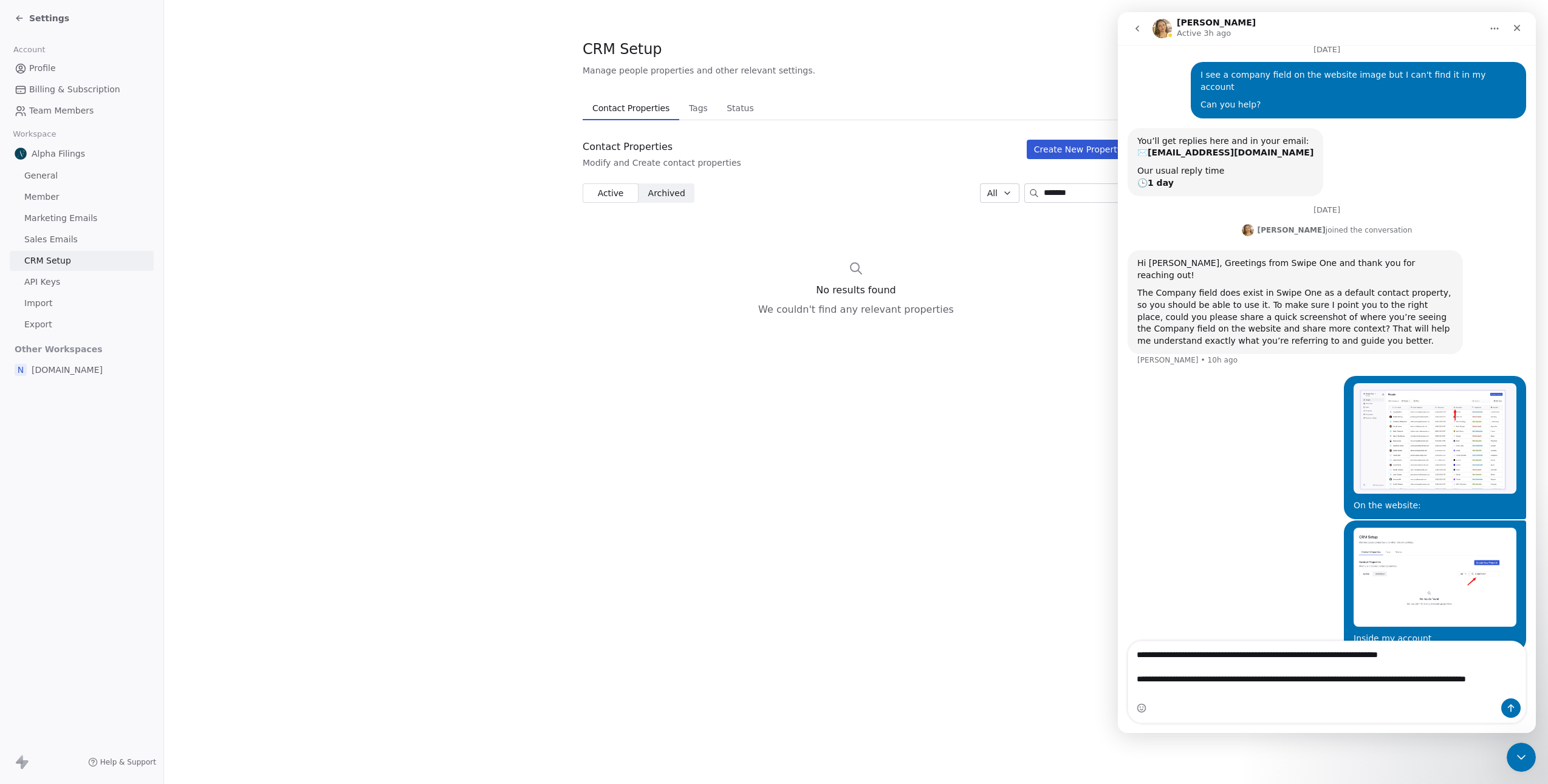
type textarea "**********"
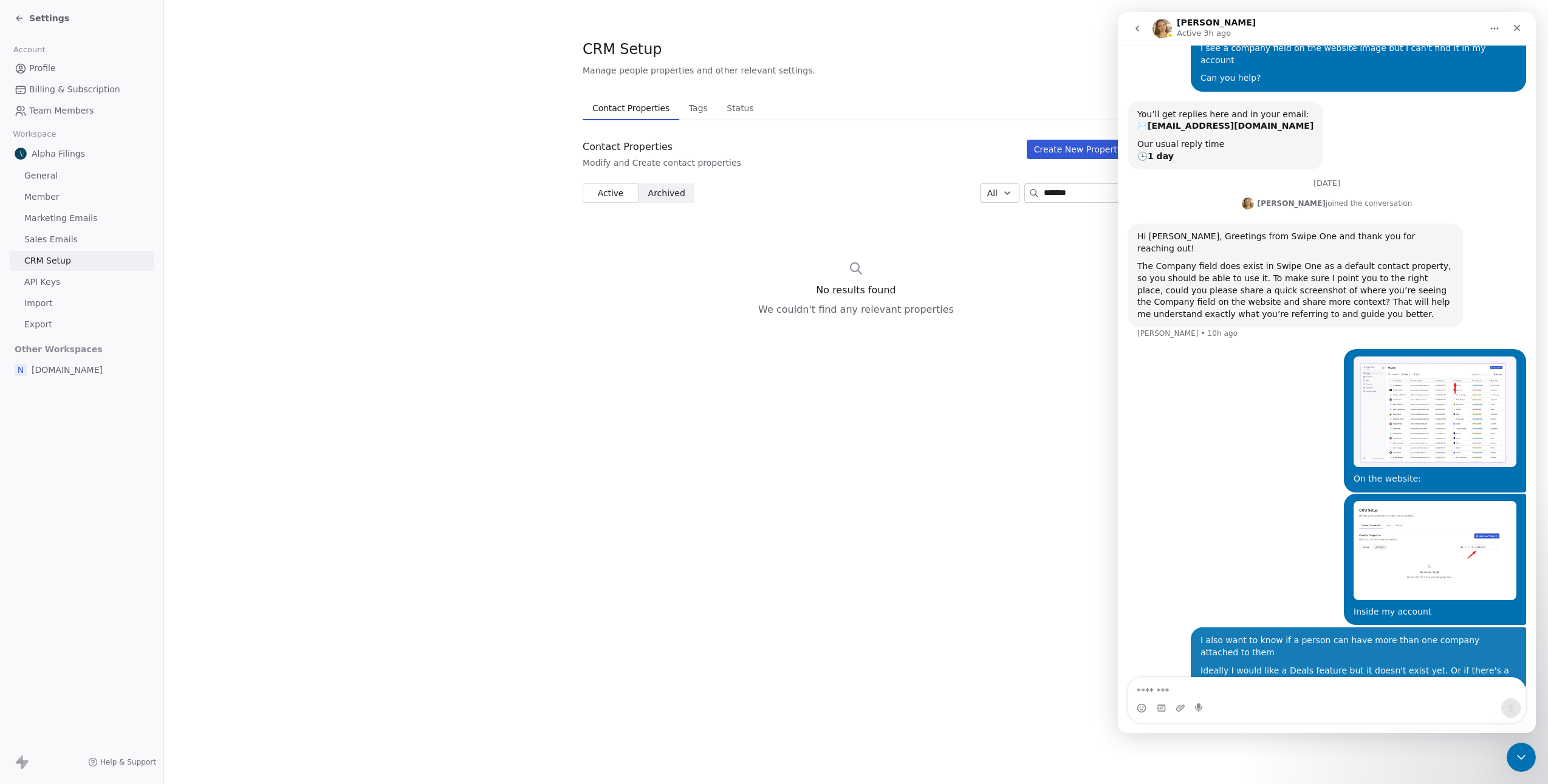
scroll to position [69, 0]
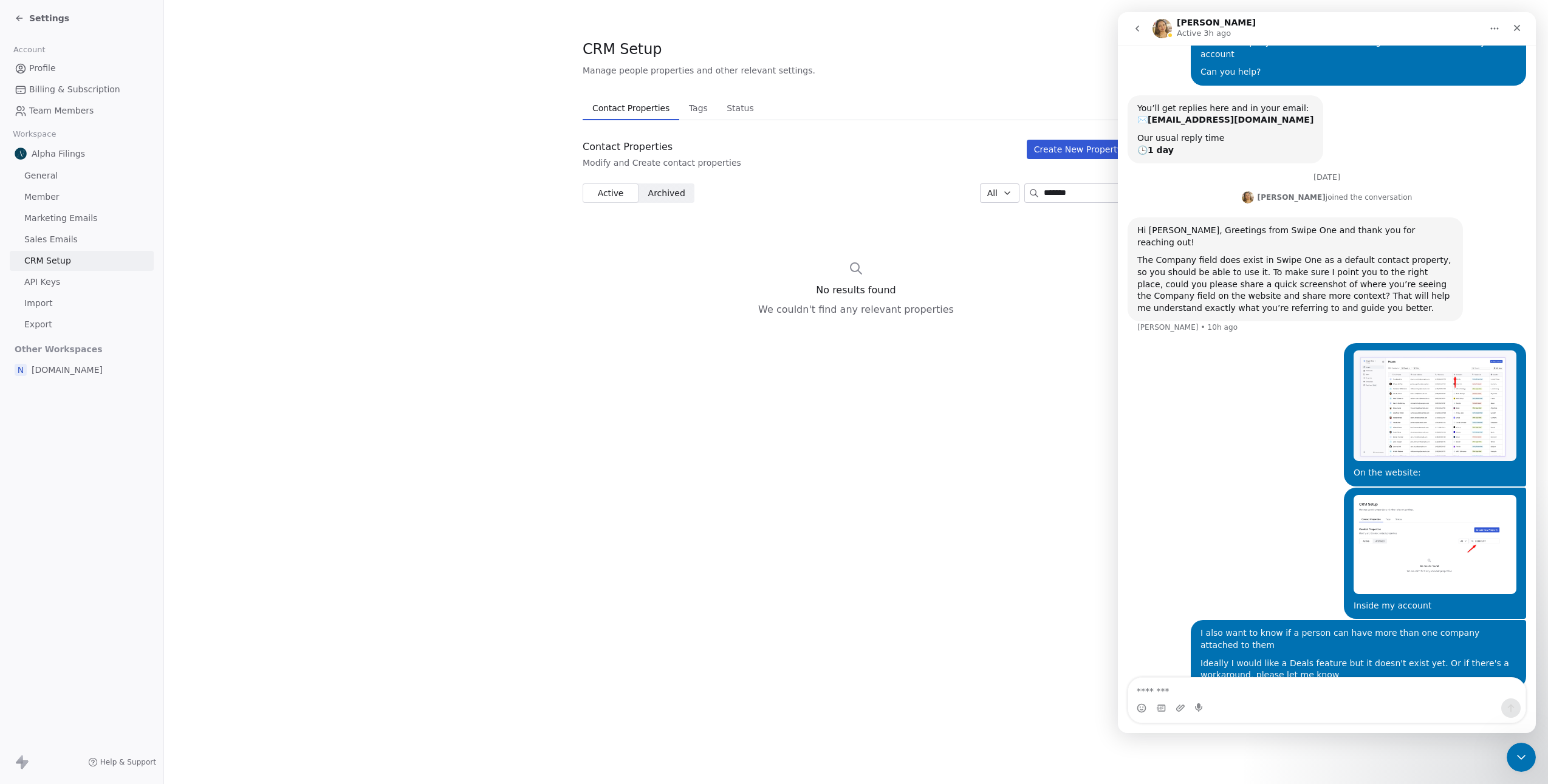
click at [51, 21] on span "Settings" at bounding box center [49, 18] width 40 height 12
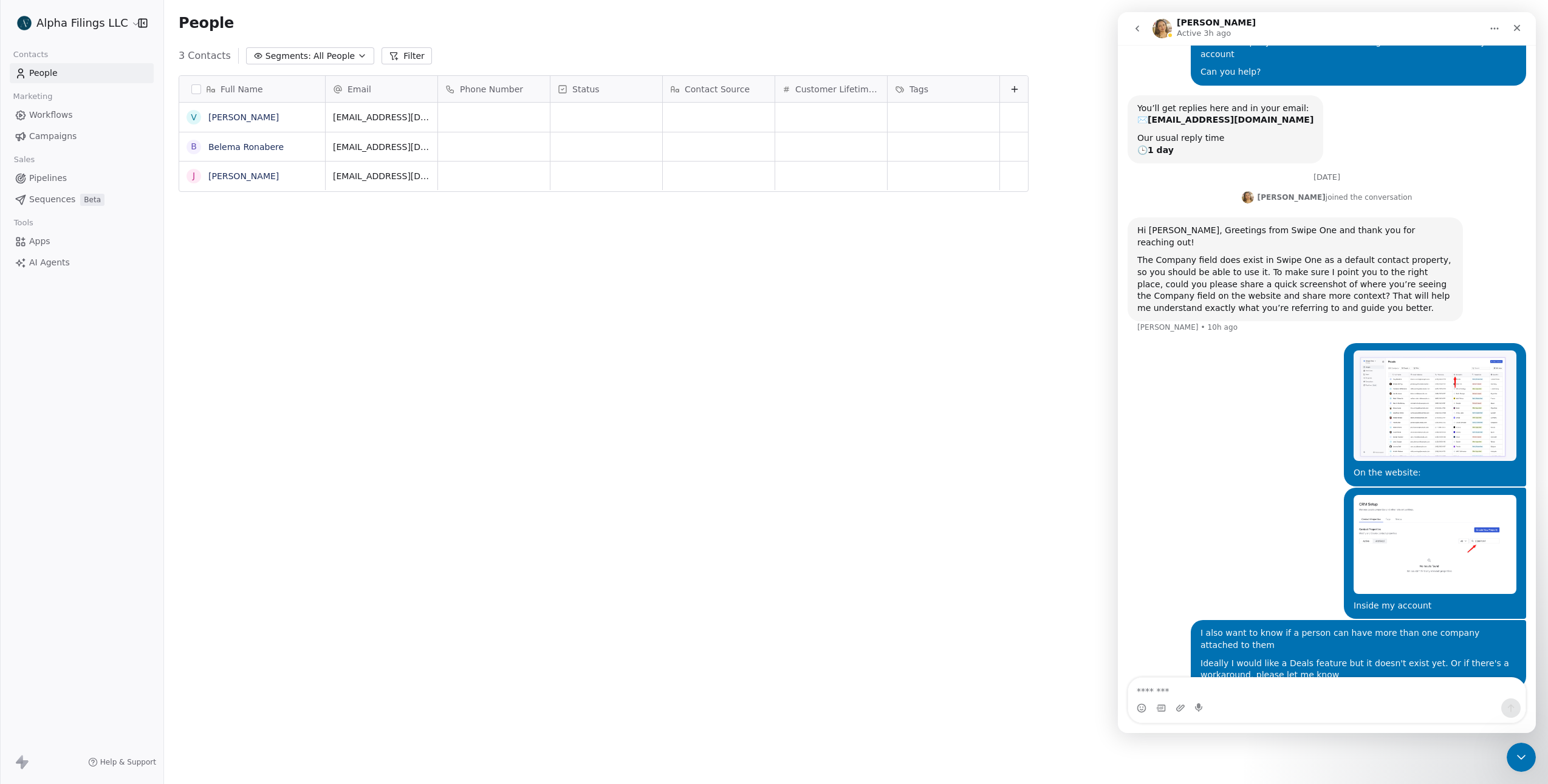
scroll to position [681, 1375]
click at [267, 121] on link "[PERSON_NAME]" at bounding box center [243, 117] width 71 height 10
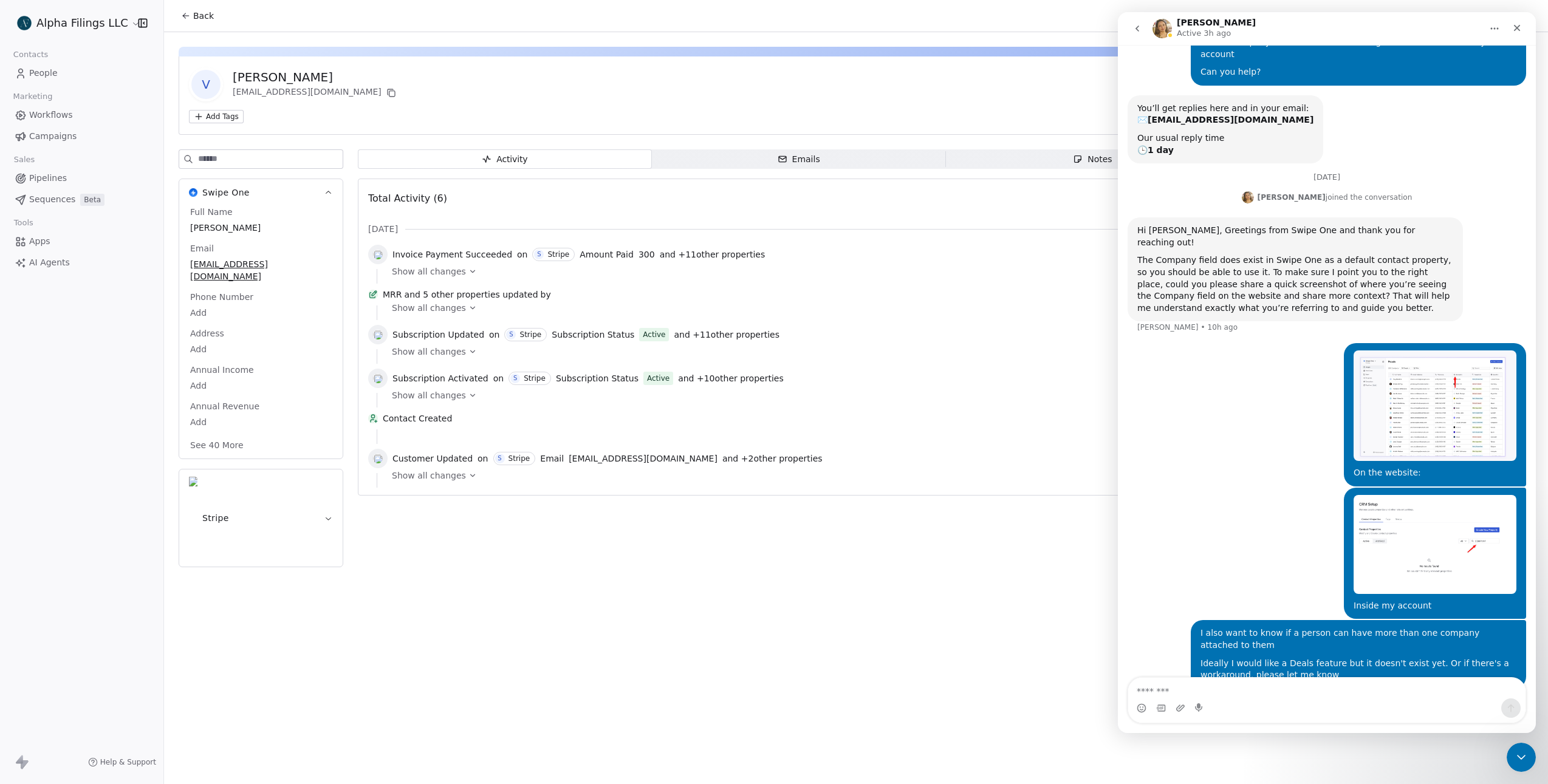
click at [1495, 35] on button "Home" at bounding box center [1494, 29] width 23 height 23
click at [222, 434] on button "See 40 More" at bounding box center [217, 445] width 68 height 22
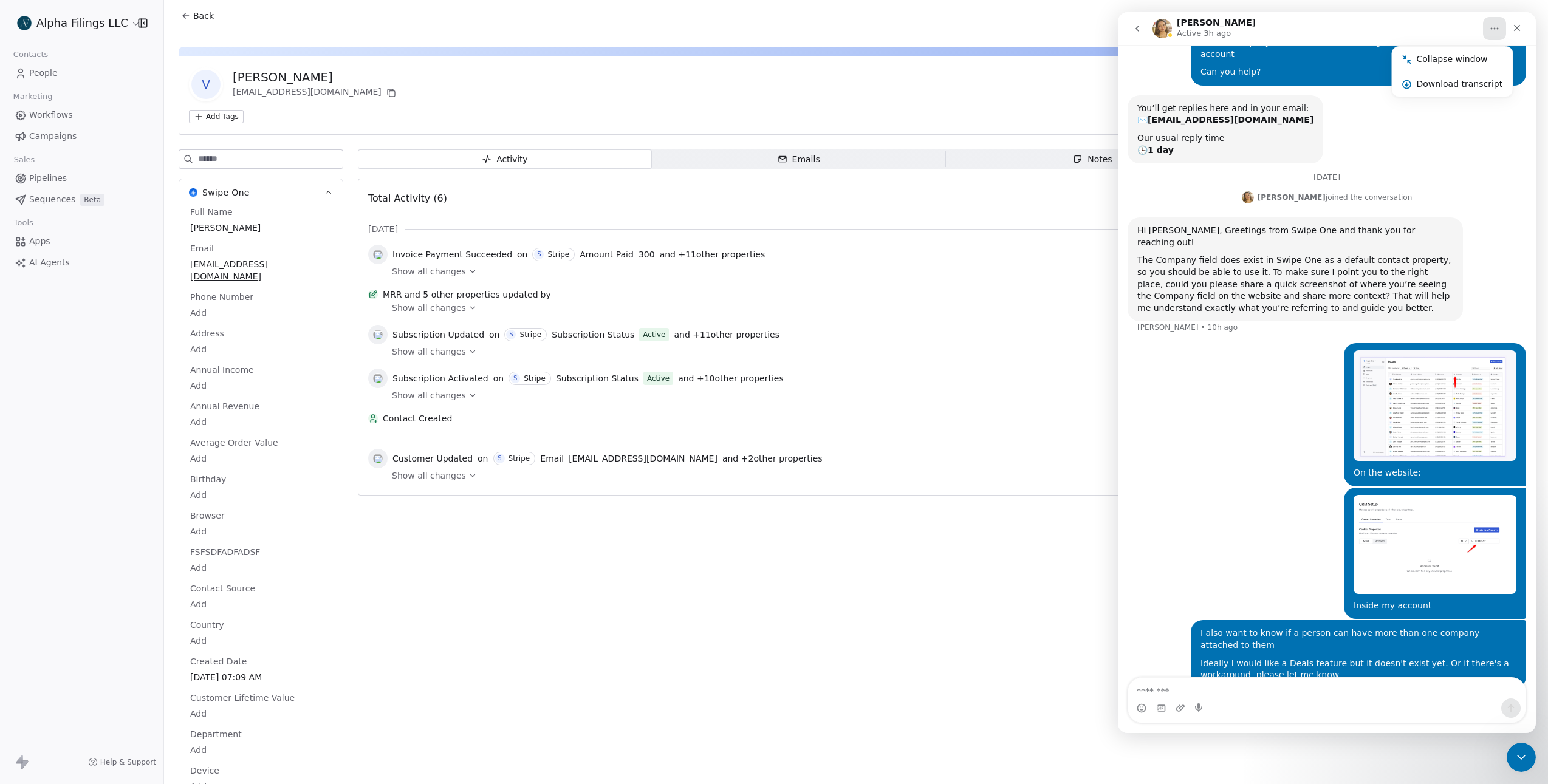
click at [566, 167] on span "Activity Activity" at bounding box center [505, 159] width 294 height 19
click at [772, 160] on span "Emails Emails" at bounding box center [798, 159] width 294 height 19
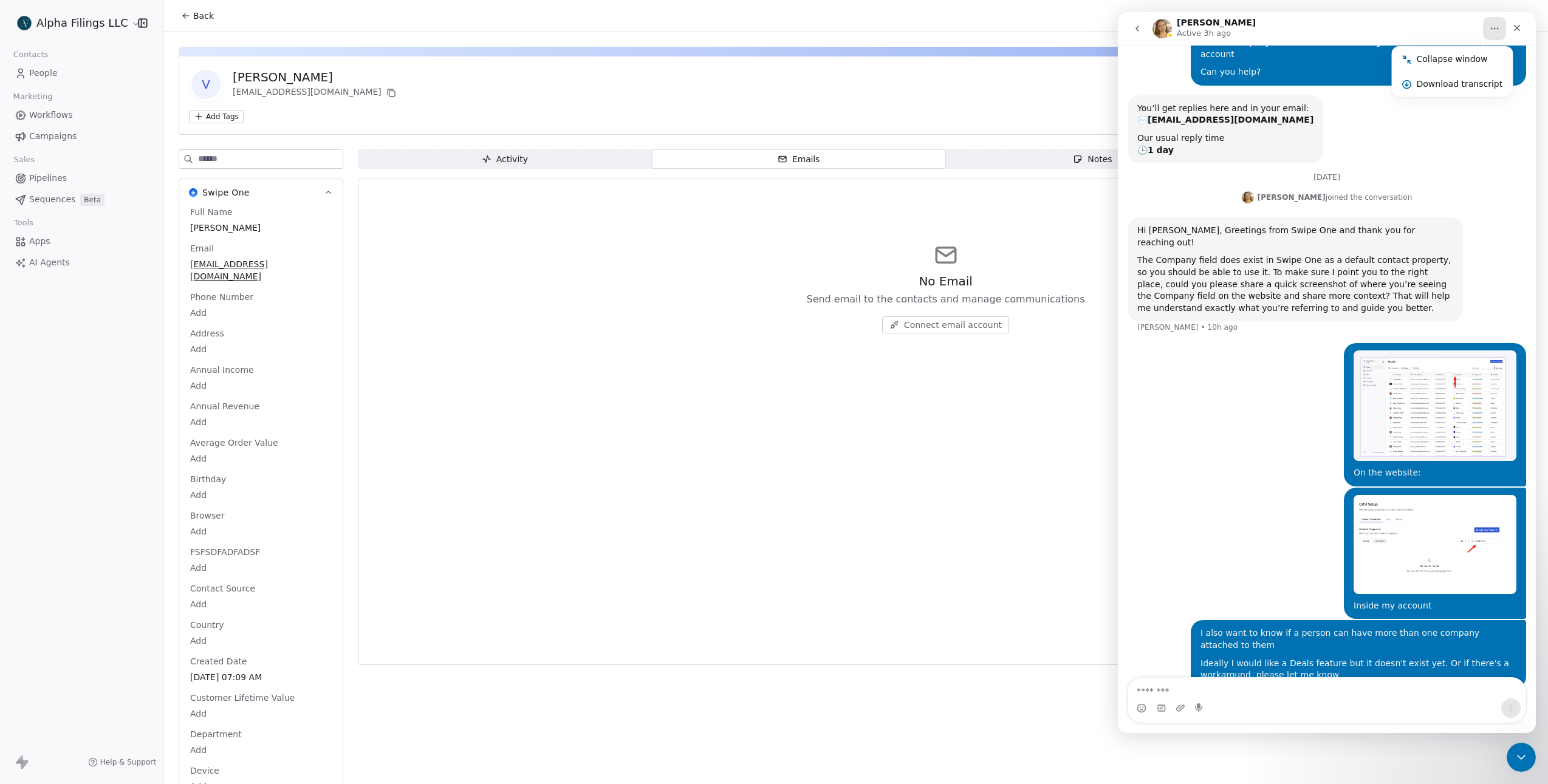
click at [1011, 158] on span "Notes Notes" at bounding box center [1092, 159] width 294 height 19
click at [1495, 25] on icon "Home" at bounding box center [1494, 29] width 10 height 10
click at [1501, 26] on button "Home" at bounding box center [1494, 29] width 23 height 23
drag, startPoint x: 1468, startPoint y: 65, endPoint x: 2586, endPoint y: 78, distance: 1118.1
click at [1468, 65] on div "Collapse window" at bounding box center [1452, 59] width 120 height 25
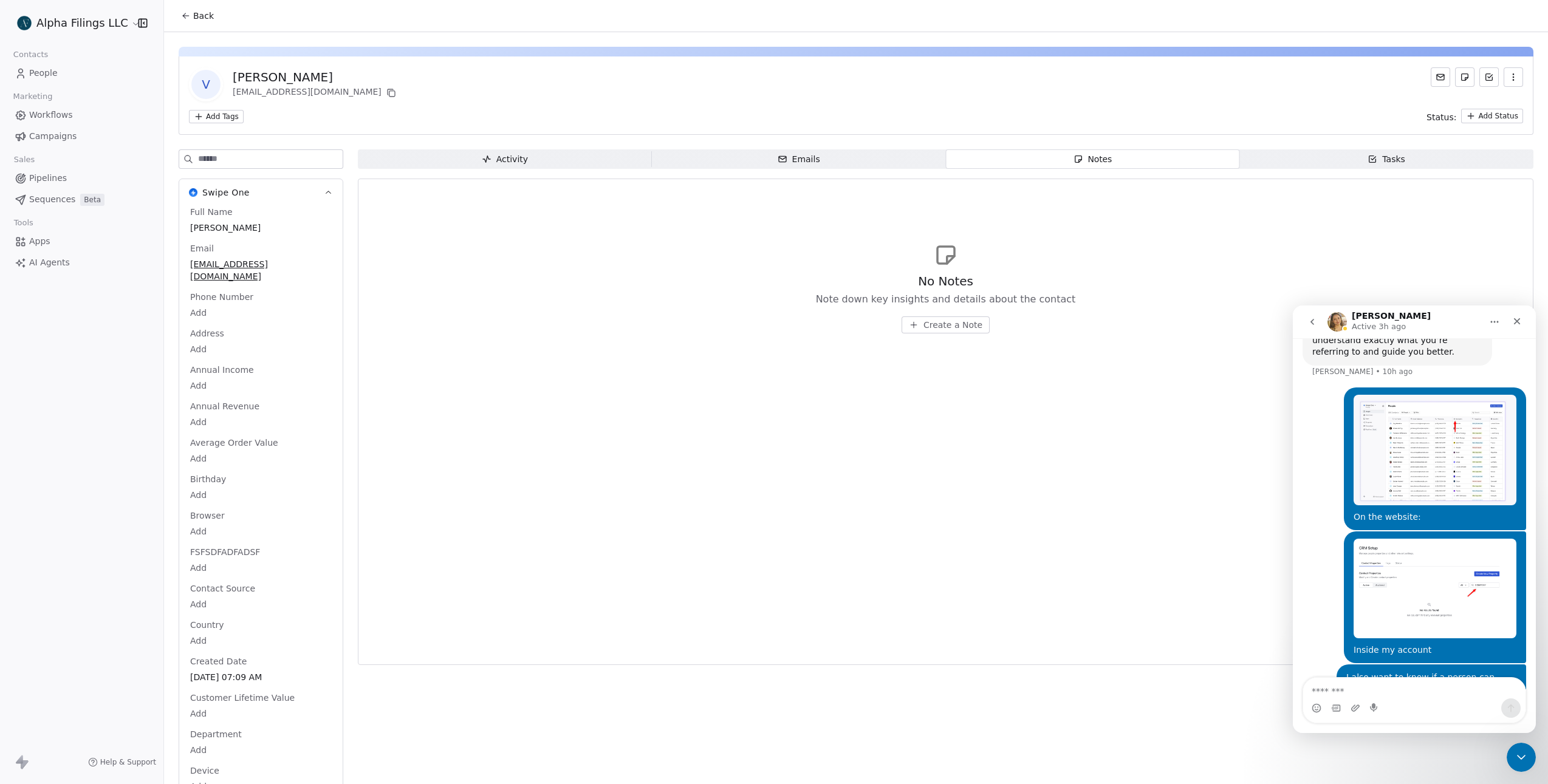
scroll to position [446, 0]
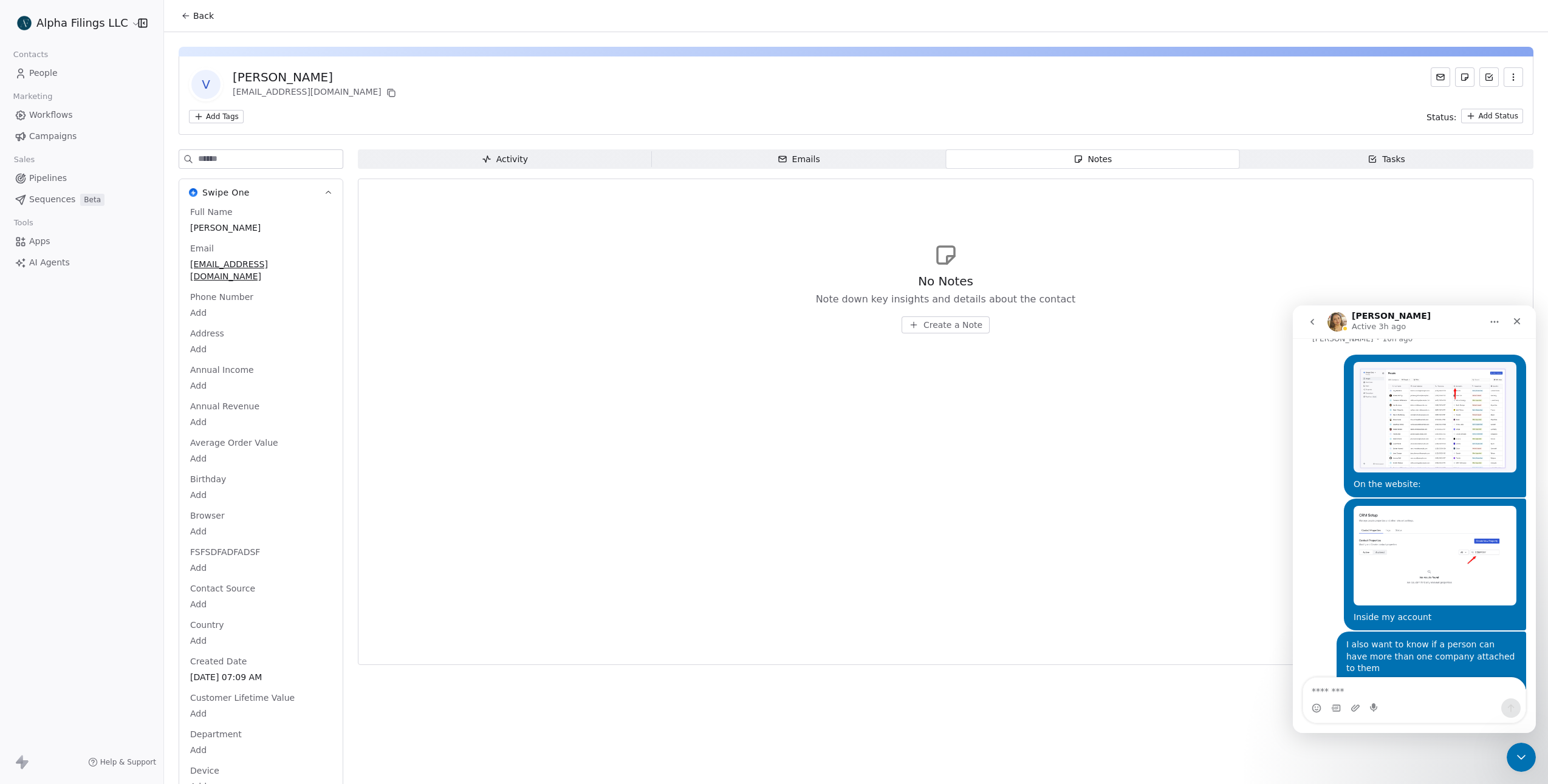
click at [868, 160] on span "Emails Emails" at bounding box center [798, 159] width 294 height 19
click at [1508, 76] on icon "button" at bounding box center [1513, 77] width 10 height 10
